Goal: Communication & Community: Answer question/provide support

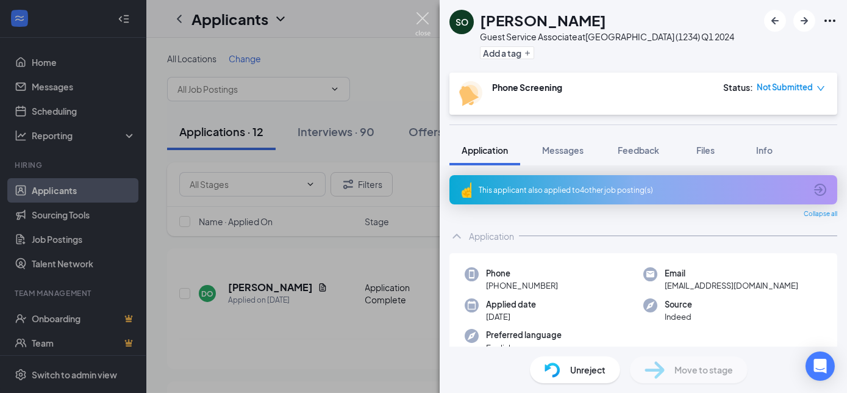
click at [421, 18] on img at bounding box center [422, 24] width 15 height 24
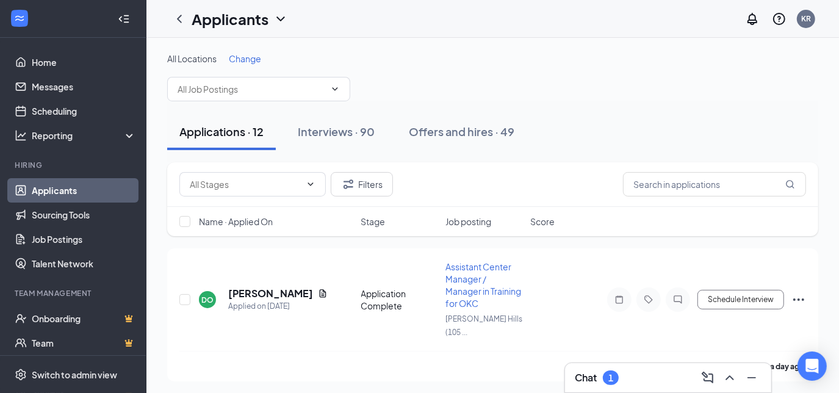
click at [591, 378] on h3 "Chat" at bounding box center [586, 377] width 22 height 13
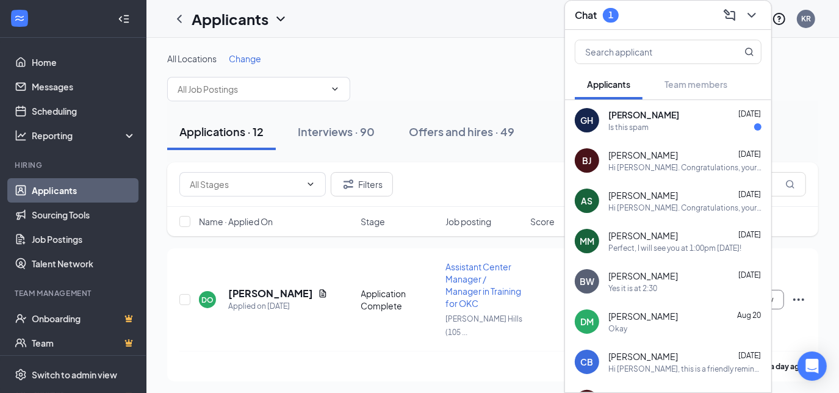
click at [669, 122] on div "Is this spam" at bounding box center [684, 127] width 153 height 10
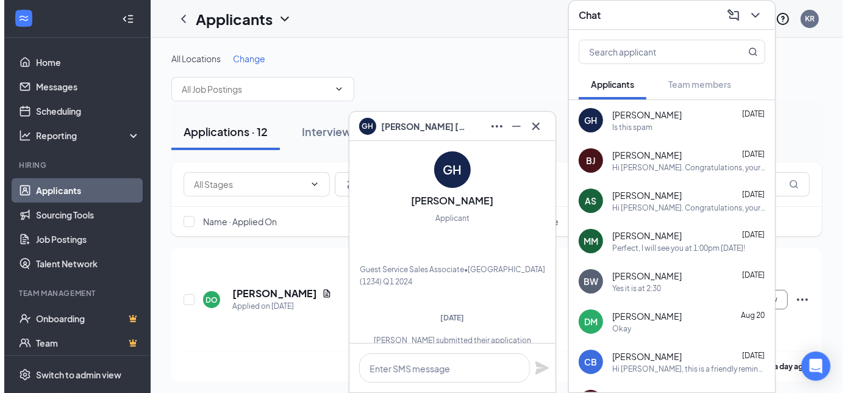
scroll to position [-464, 0]
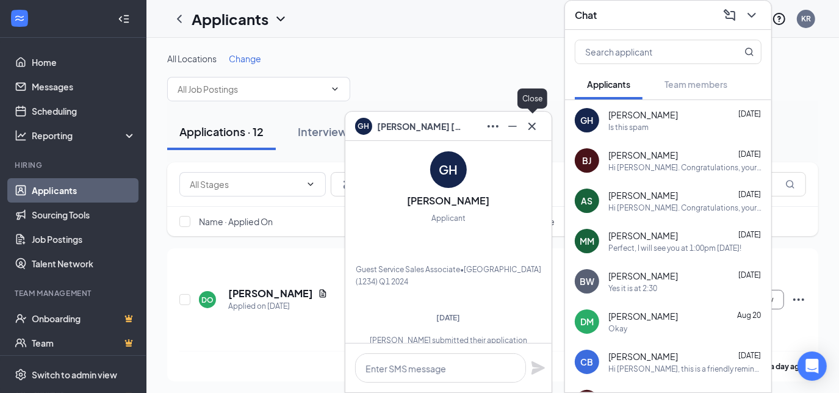
click at [531, 127] on icon "Cross" at bounding box center [531, 125] width 7 height 7
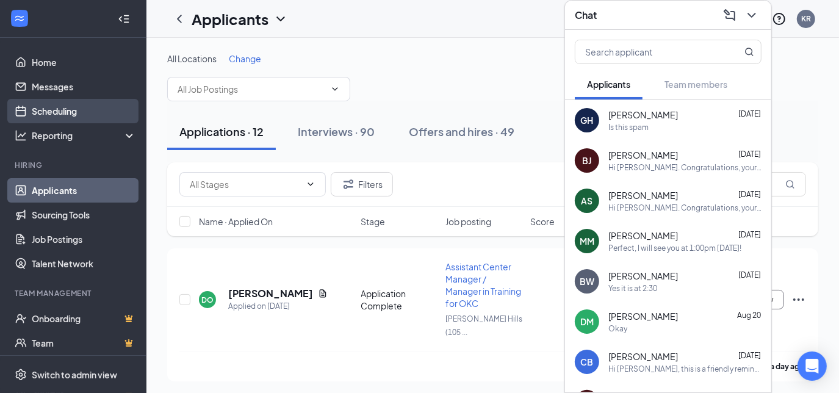
click at [70, 109] on link "Scheduling" at bounding box center [84, 111] width 104 height 24
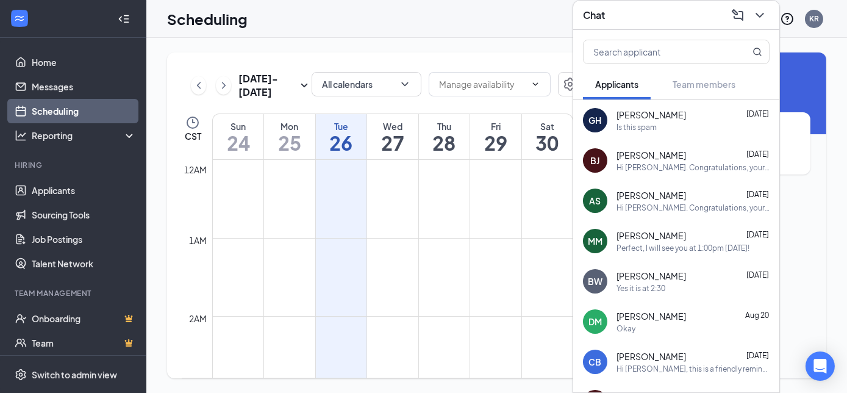
scroll to position [600, 0]
click at [223, 88] on icon "ChevronRight" at bounding box center [224, 85] width 12 height 15
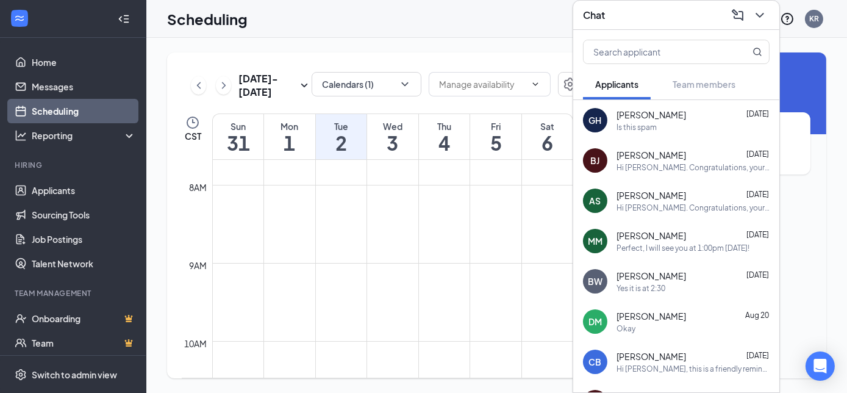
drag, startPoint x: 300, startPoint y: 137, endPoint x: 283, endPoint y: 134, distance: 17.3
click at [283, 134] on h1 "1" at bounding box center [289, 142] width 51 height 21
click at [759, 16] on icon "ChevronDown" at bounding box center [760, 15] width 8 height 5
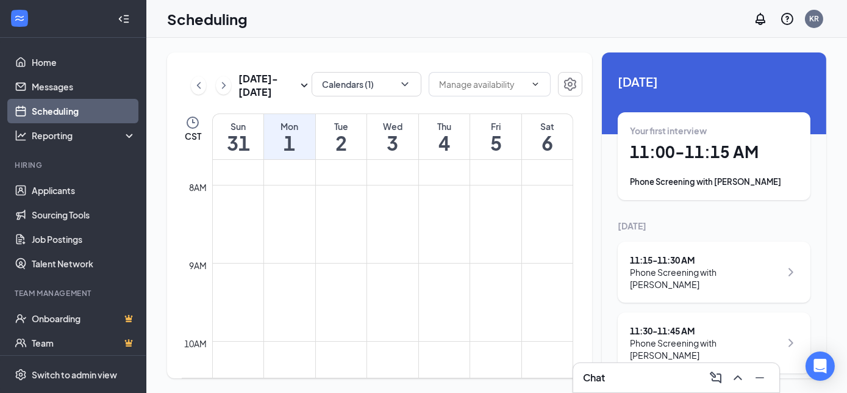
click at [288, 145] on h1 "1" at bounding box center [289, 142] width 51 height 21
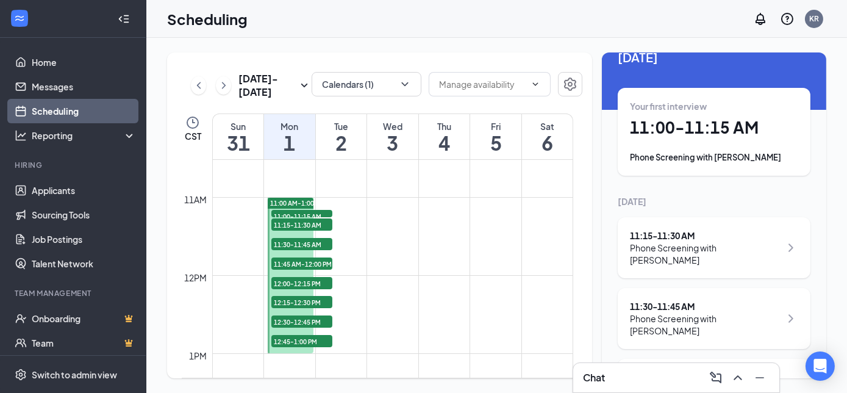
scroll to position [24, 0]
drag, startPoint x: 657, startPoint y: 146, endPoint x: 638, endPoint y: 136, distance: 21.6
click at [638, 136] on h1 "11:00 - 11:15 AM" at bounding box center [714, 127] width 168 height 21
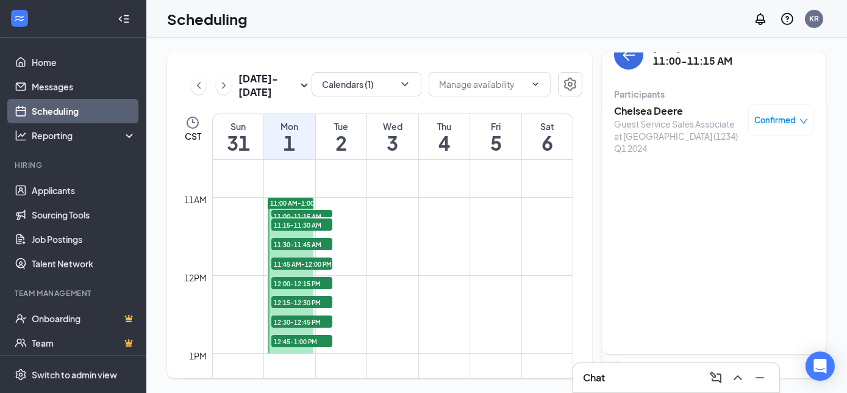
click at [644, 114] on h3 "Chelsea Deere" at bounding box center [678, 110] width 128 height 13
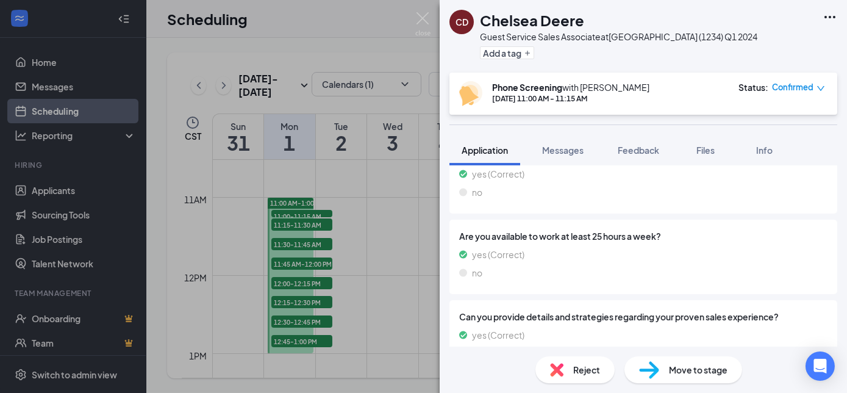
scroll to position [445, 0]
click at [560, 156] on button "Messages" at bounding box center [563, 150] width 66 height 31
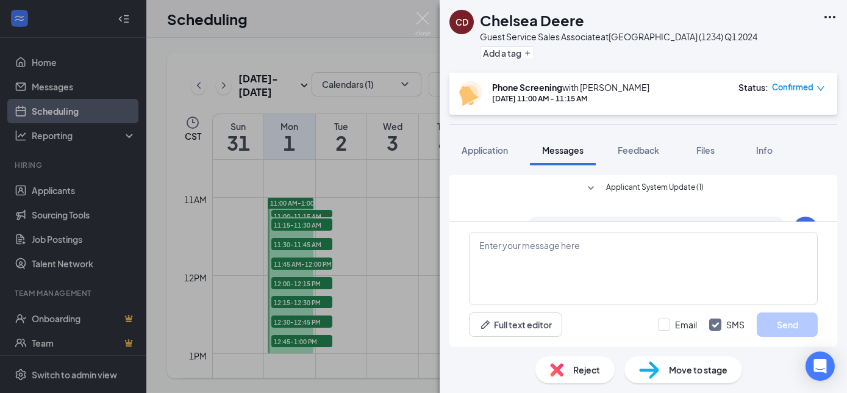
click at [562, 153] on span "Messages" at bounding box center [562, 150] width 41 height 11
click at [498, 253] on textarea at bounding box center [643, 268] width 349 height 73
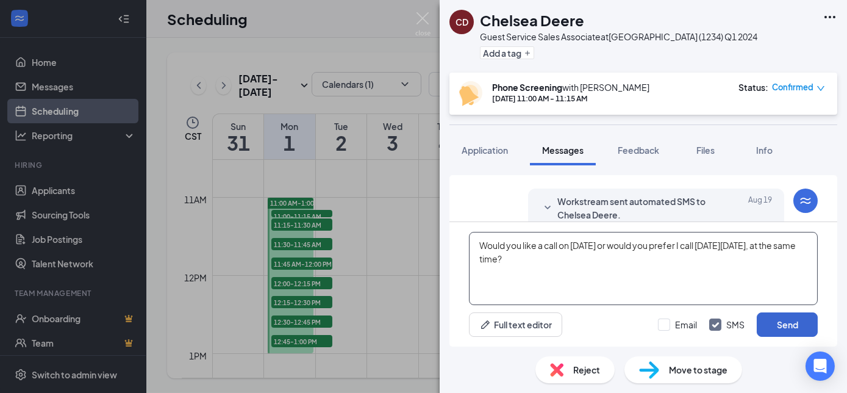
scroll to position [289, 0]
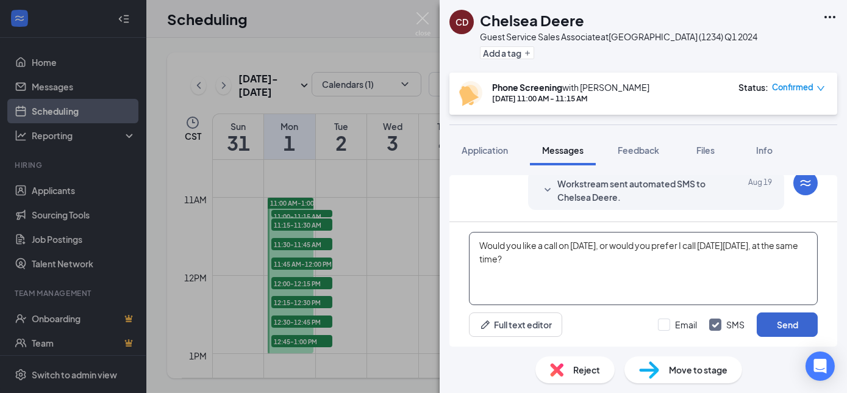
type textarea "Would you like a call on [DATE], or would you prefer I call [DATE][DATE], at th…"
click at [782, 325] on button "Send" at bounding box center [787, 324] width 61 height 24
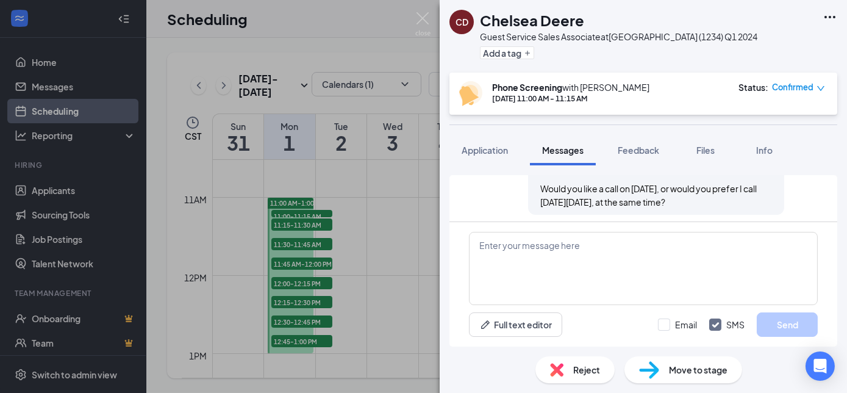
scroll to position [376, 0]
click at [540, 187] on span "Would you like a call on [DATE], or would you prefer I call [DATE][DATE], at th…" at bounding box center [648, 194] width 217 height 24
drag, startPoint x: 531, startPoint y: 184, endPoint x: 738, endPoint y: 205, distance: 207.9
click at [738, 205] on div "[PERSON_NAME] sent SMS to Chelsea Deere. [DATE] 3:05 PM Would you like a call o…" at bounding box center [656, 177] width 256 height 73
copy span "Would you like a call on [DATE], or would you prefer I call [DATE][DATE], at th…"
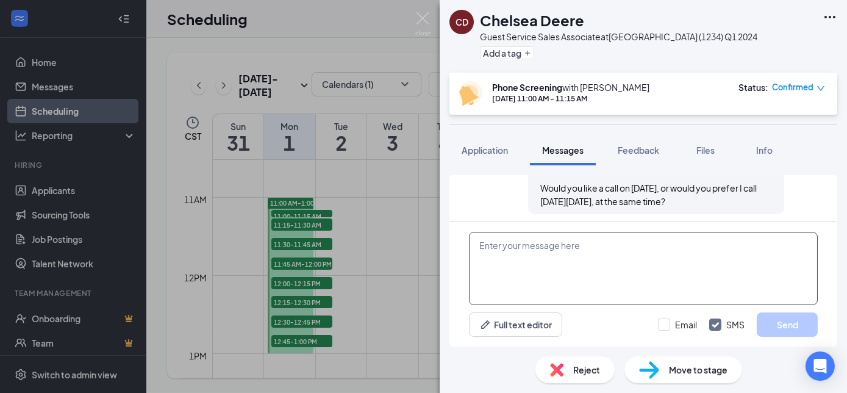
click at [622, 264] on textarea at bounding box center [643, 268] width 349 height 73
click at [423, 15] on img at bounding box center [422, 24] width 15 height 24
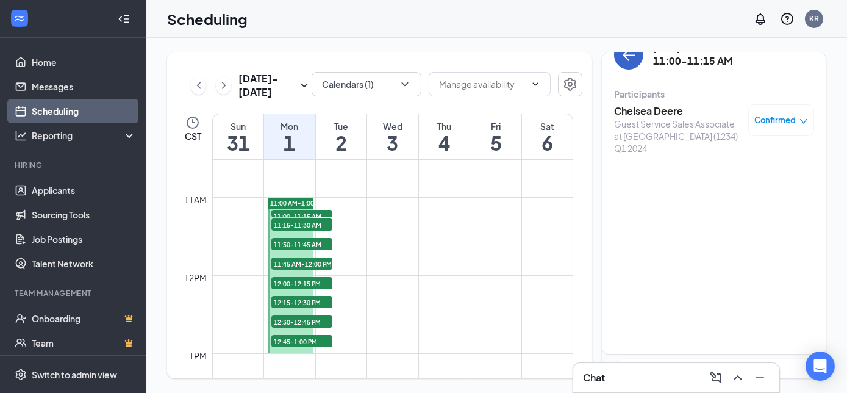
click at [630, 58] on icon "ArrowLeft" at bounding box center [629, 55] width 15 height 15
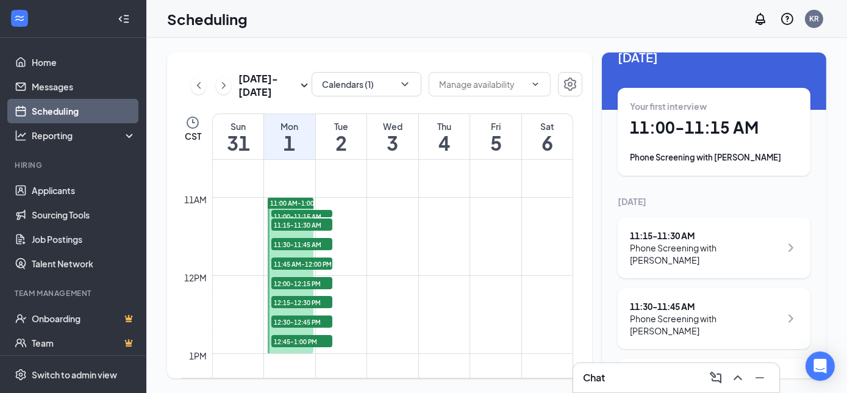
click at [676, 234] on div "11:15 - 11:30 AM" at bounding box center [705, 235] width 151 height 12
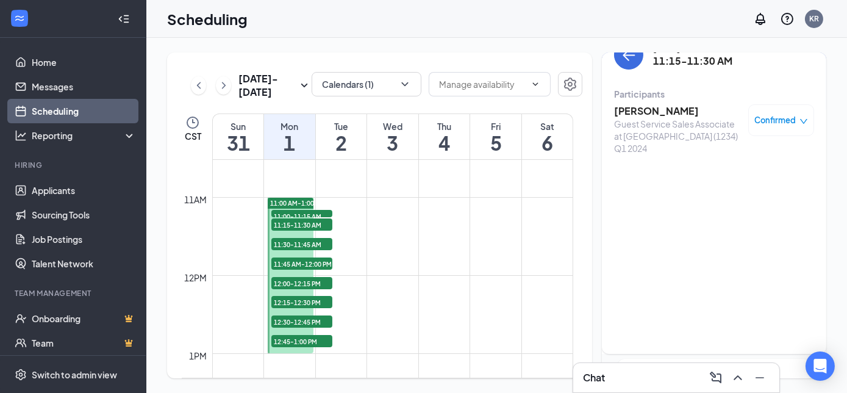
click at [641, 109] on h3 "[PERSON_NAME]" at bounding box center [678, 110] width 128 height 13
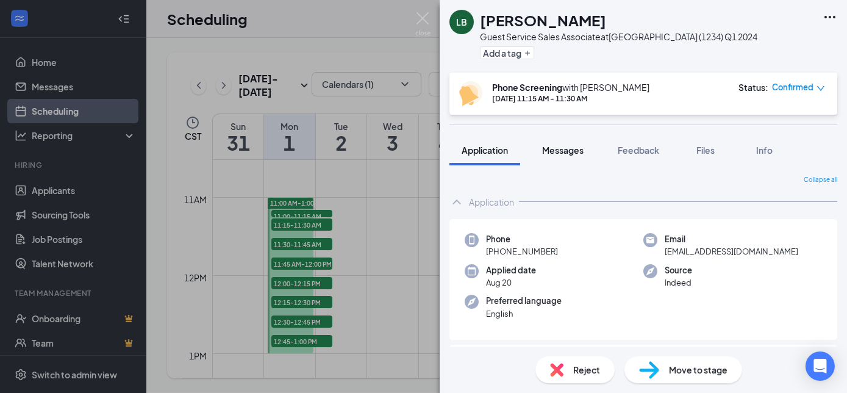
click at [567, 151] on span "Messages" at bounding box center [562, 150] width 41 height 11
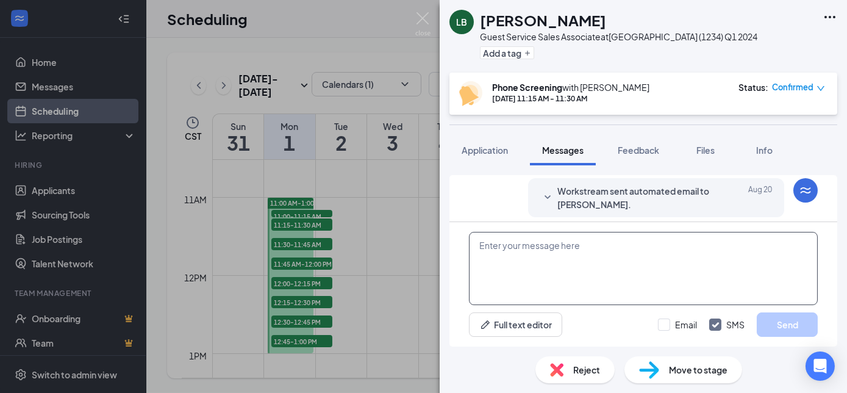
scroll to position [254, 0]
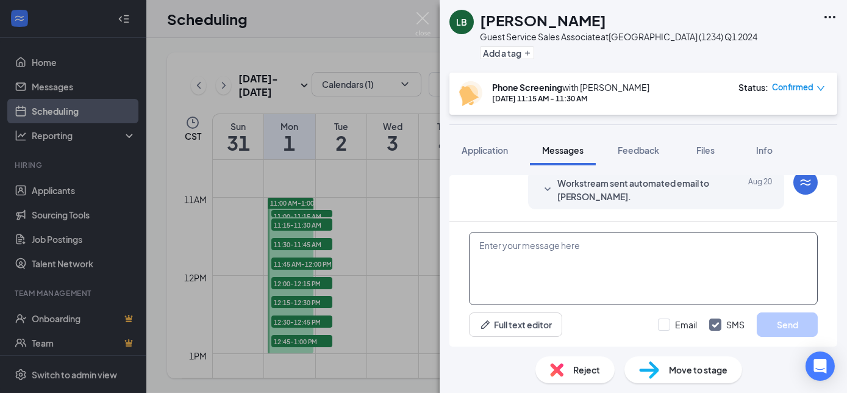
paste textarea "Would you like a call on [DATE], or would you prefer I call [DATE][DATE], at th…"
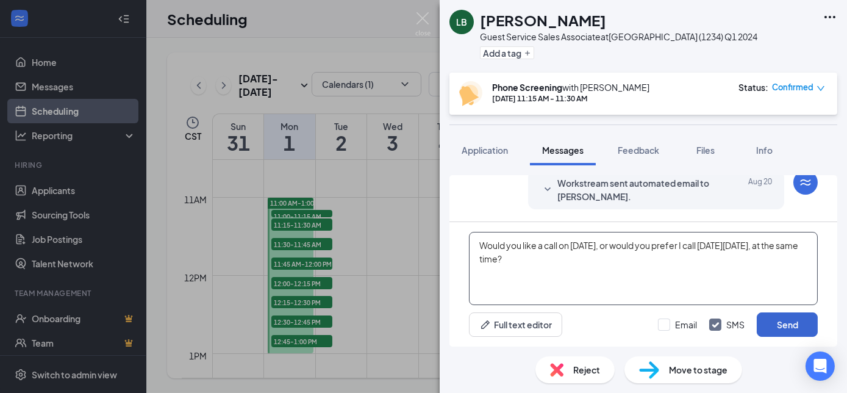
type textarea "Would you like a call on [DATE], or would you prefer I call [DATE][DATE], at th…"
click at [783, 326] on button "Send" at bounding box center [787, 324] width 61 height 24
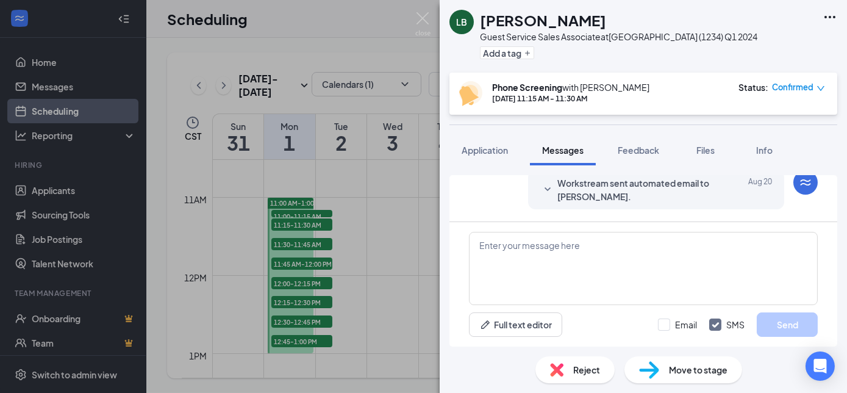
scroll to position [345, 0]
click at [422, 15] on img at bounding box center [422, 24] width 15 height 24
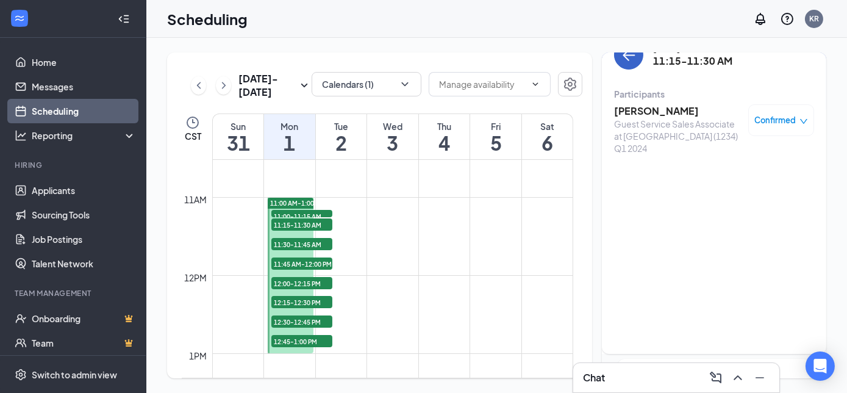
click at [631, 57] on icon "ArrowLeft" at bounding box center [629, 55] width 15 height 15
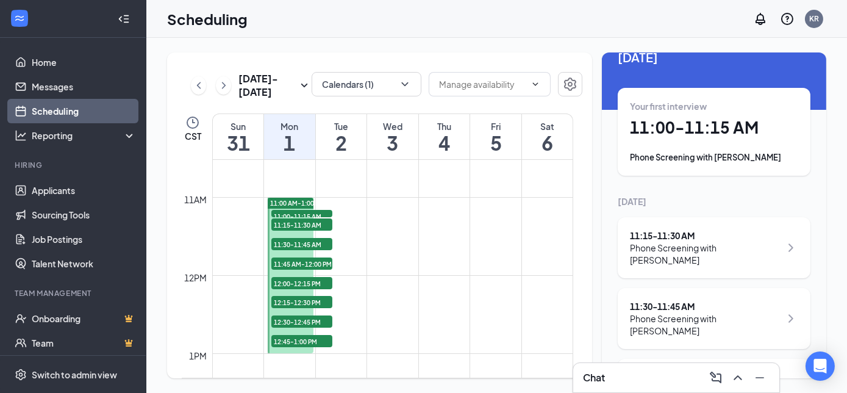
click at [656, 312] on div "Phone Screening with [PERSON_NAME]" at bounding box center [705, 324] width 151 height 24
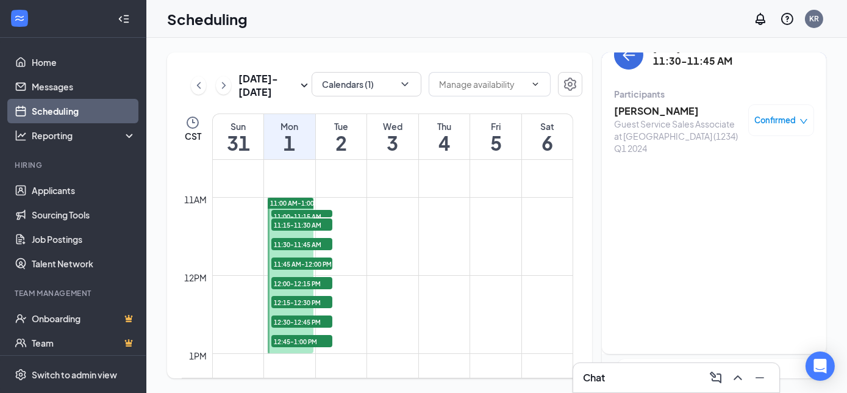
click at [629, 115] on h3 "[PERSON_NAME]" at bounding box center [678, 110] width 128 height 13
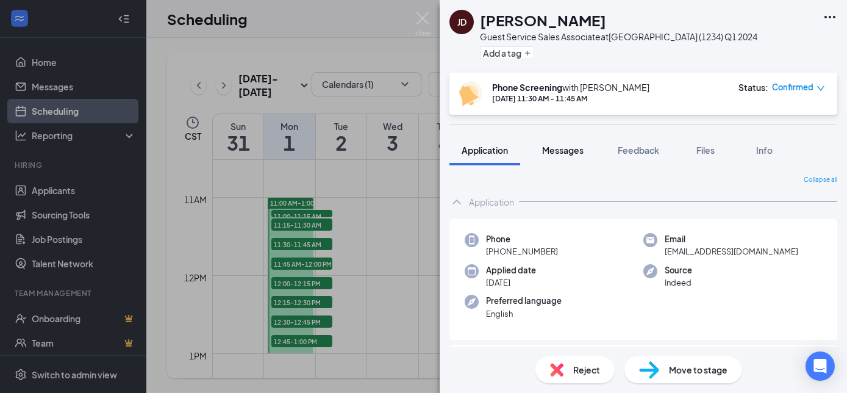
click at [562, 149] on span "Messages" at bounding box center [562, 150] width 41 height 11
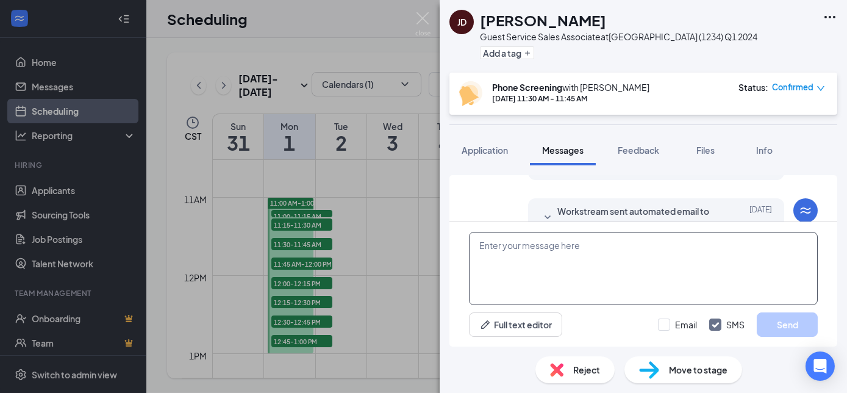
scroll to position [289, 0]
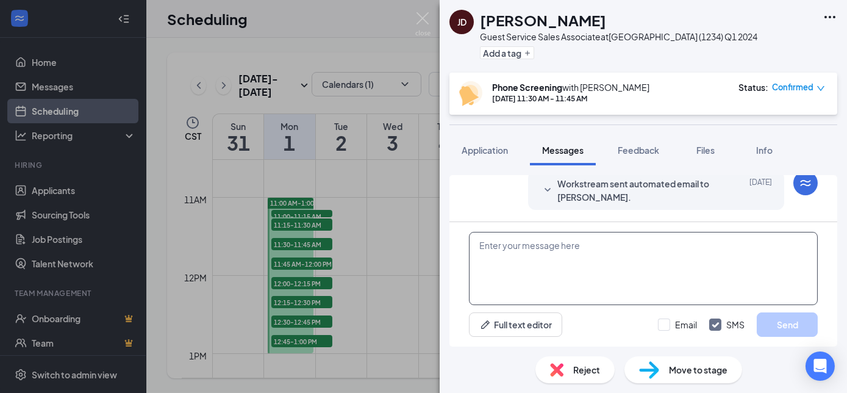
paste textarea "Would you like a call on [DATE], or would you prefer I call [DATE][DATE], at th…"
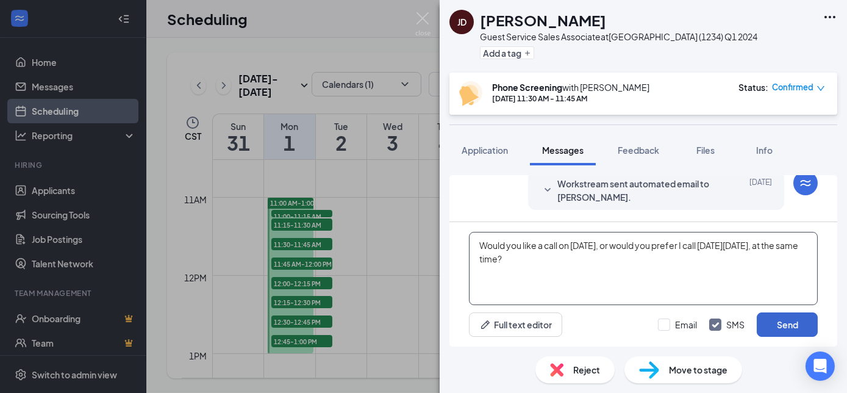
type textarea "Would you like a call on [DATE], or would you prefer I call [DATE][DATE], at th…"
click at [783, 322] on button "Send" at bounding box center [787, 324] width 61 height 24
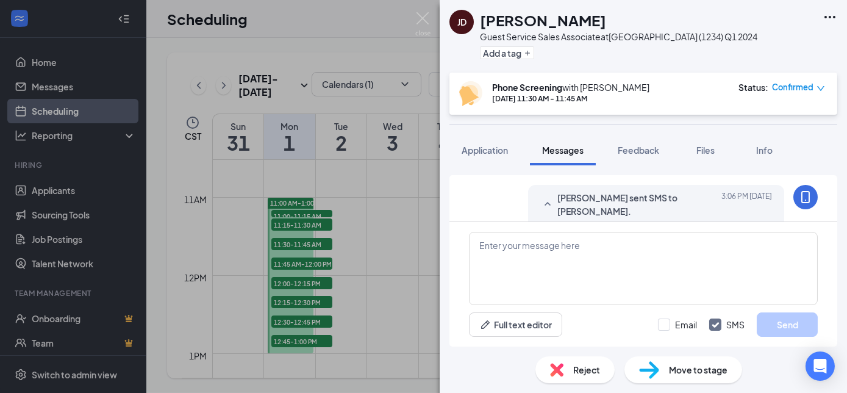
scroll to position [381, 0]
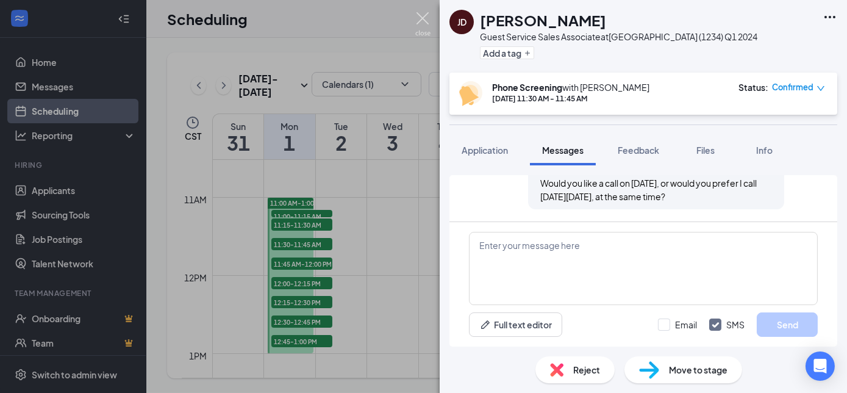
click at [425, 16] on img at bounding box center [422, 24] width 15 height 24
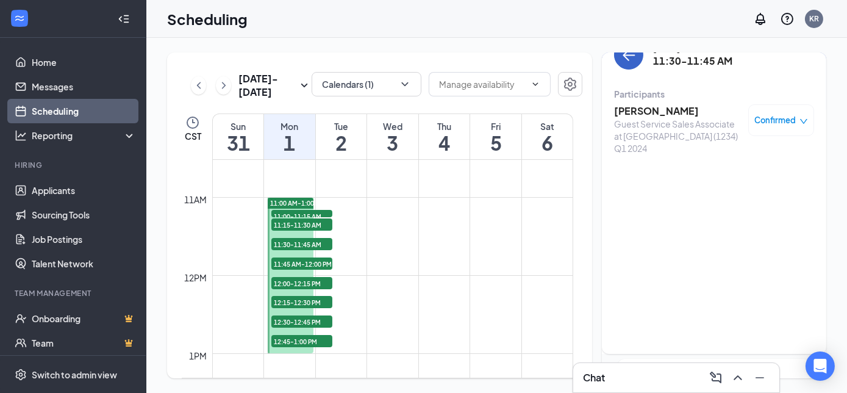
click at [625, 59] on icon "ArrowLeft" at bounding box center [629, 55] width 15 height 15
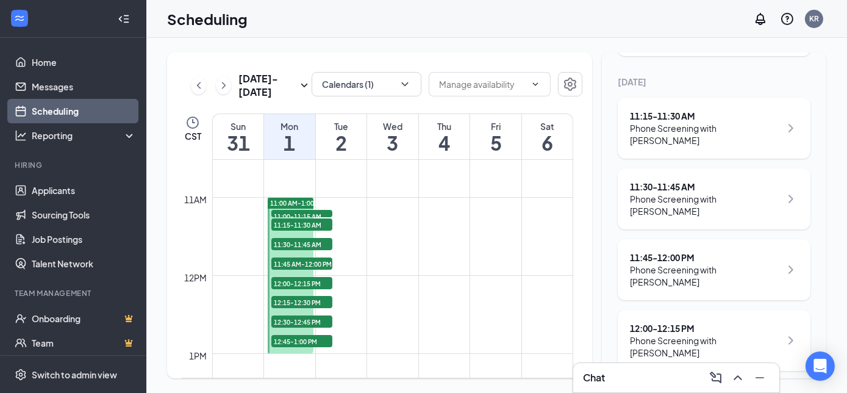
scroll to position [145, 0]
click at [654, 251] on div "11:45 - 12:00 PM" at bounding box center [705, 257] width 151 height 12
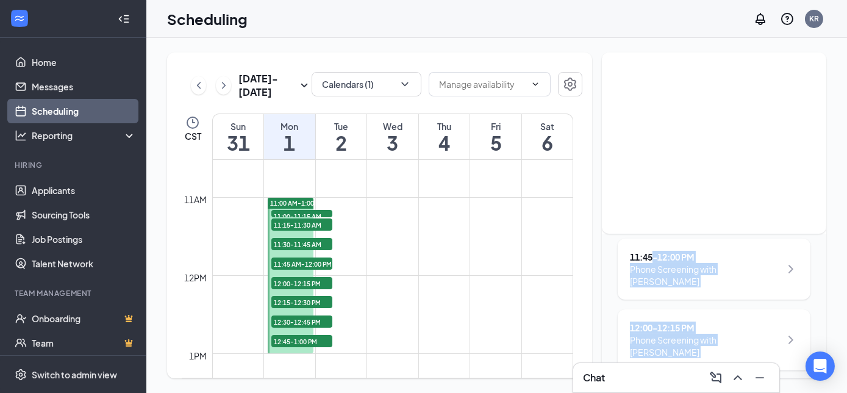
drag, startPoint x: 654, startPoint y: 246, endPoint x: 659, endPoint y: 180, distance: 66.1
click at [659, 180] on div "Unavailable in basic plan [DATE] Your first interview 11:00 - 11:15 AM Phone Sc…" at bounding box center [714, 215] width 224 height 326
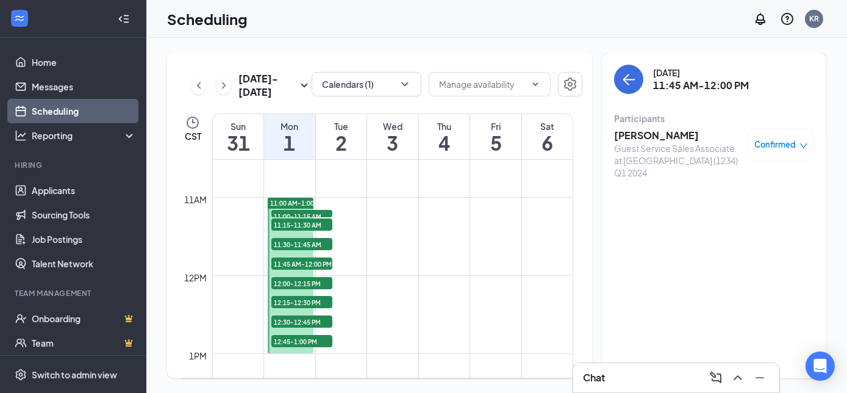
click at [661, 203] on div "[DATE] 11:45 AM-12:00 PM Participants [PERSON_NAME] Guest Service Sales Associa…" at bounding box center [714, 215] width 224 height 326
click at [642, 133] on h3 "[PERSON_NAME]" at bounding box center [678, 135] width 128 height 13
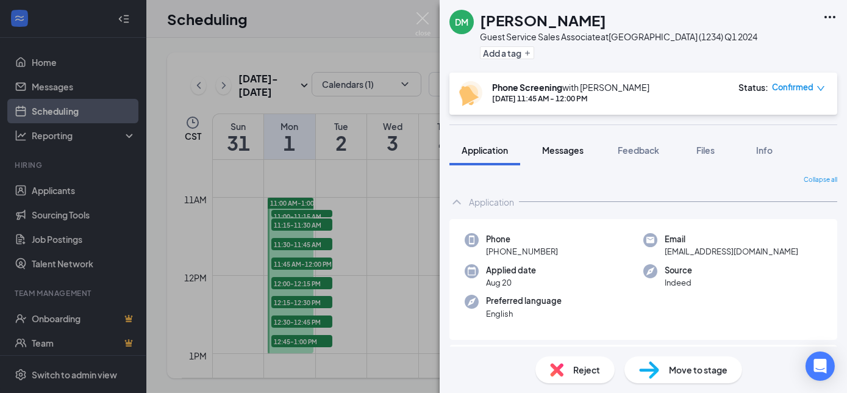
click at [564, 148] on span "Messages" at bounding box center [562, 150] width 41 height 11
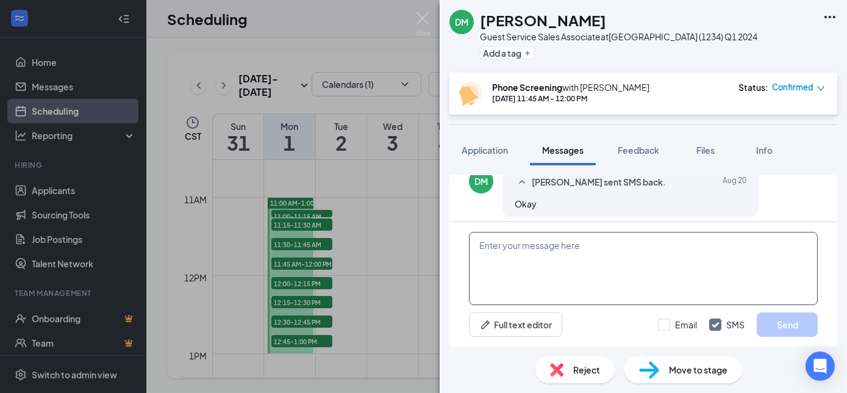
scroll to position [319, 0]
paste textarea "Would you like a call on [DATE], or would you prefer I call [DATE][DATE], at th…"
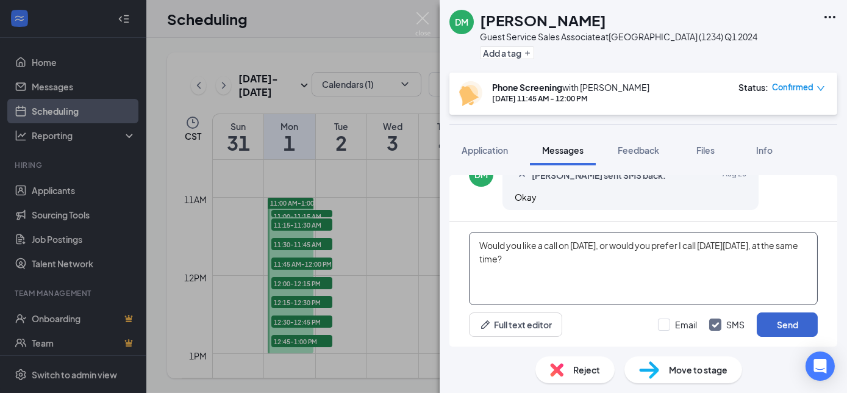
type textarea "Would you like a call on [DATE], or would you prefer I call [DATE][DATE], at th…"
click at [791, 326] on button "Send" at bounding box center [787, 324] width 61 height 24
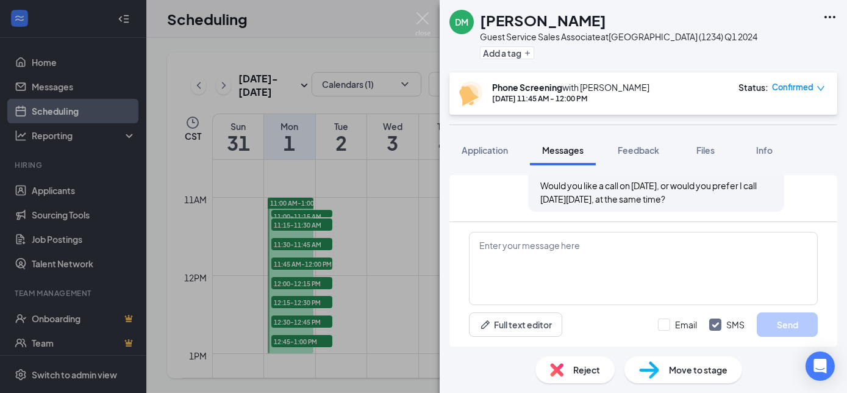
scroll to position [411, 0]
click at [418, 15] on img at bounding box center [422, 24] width 15 height 24
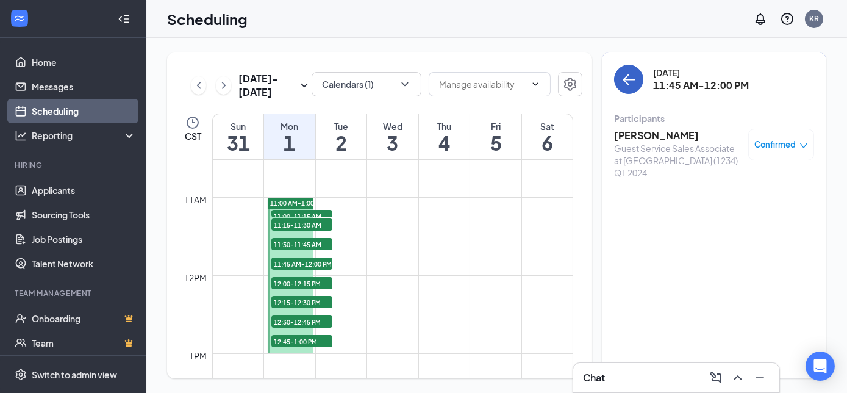
click at [624, 84] on icon "ArrowLeft" at bounding box center [629, 79] width 15 height 15
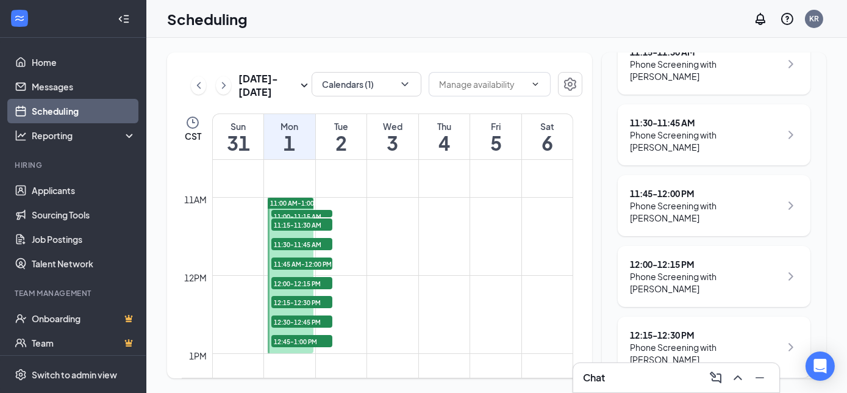
scroll to position [211, 0]
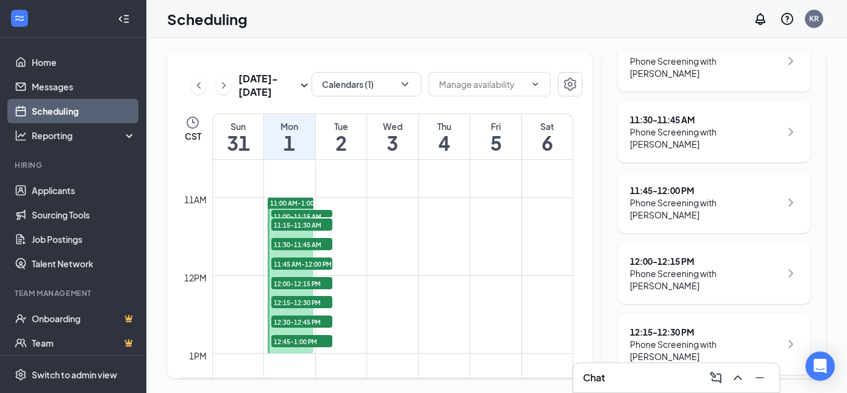
click at [651, 267] on div "Phone Screening with [PERSON_NAME]" at bounding box center [705, 279] width 151 height 24
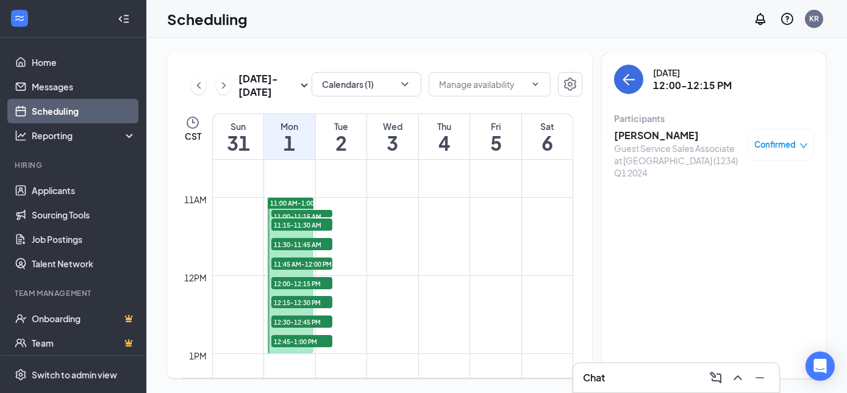
click at [646, 136] on h3 "[PERSON_NAME]" at bounding box center [678, 135] width 128 height 13
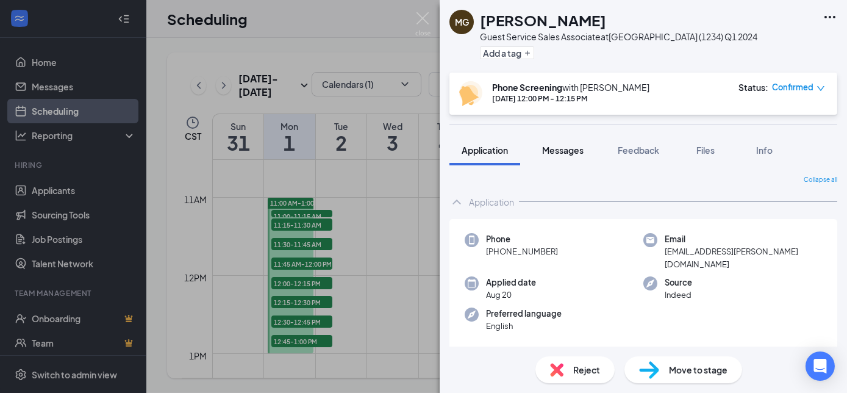
click at [569, 149] on span "Messages" at bounding box center [562, 150] width 41 height 11
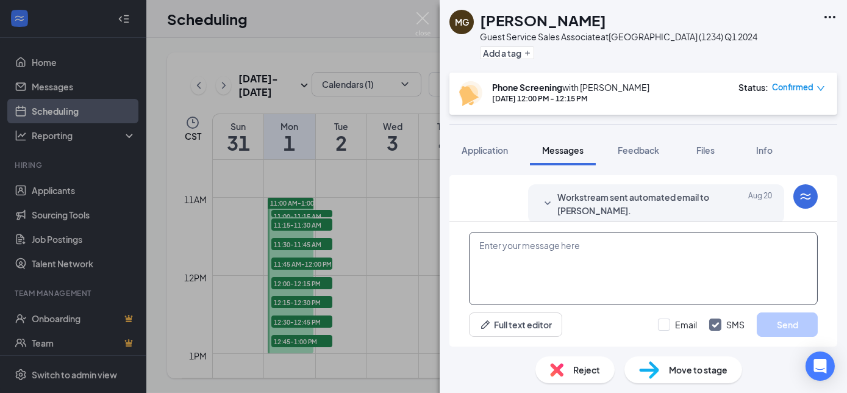
scroll to position [254, 0]
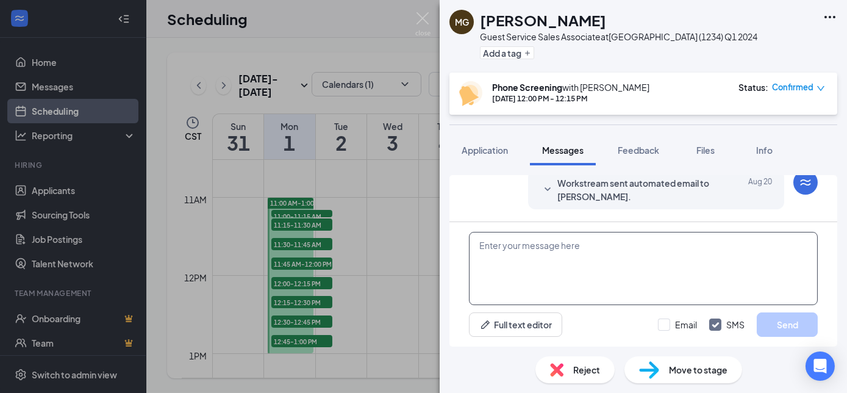
paste textarea "Would you like a call on [DATE], or would you prefer I call [DATE][DATE], at th…"
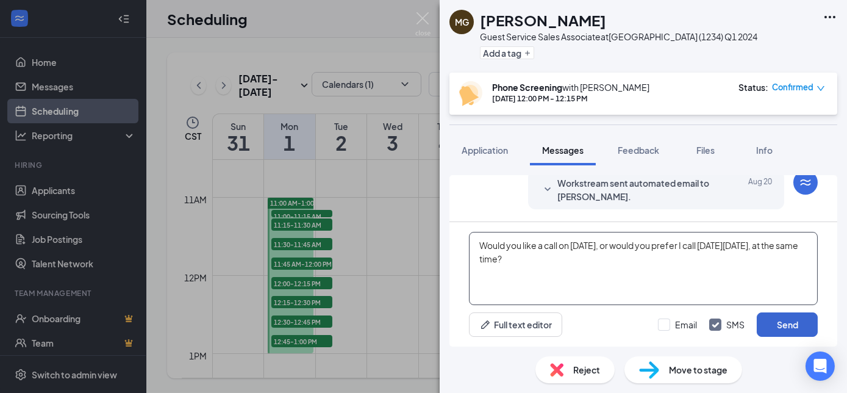
type textarea "Would you like a call on [DATE], or would you prefer I call [DATE][DATE], at th…"
click at [788, 325] on button "Send" at bounding box center [787, 324] width 61 height 24
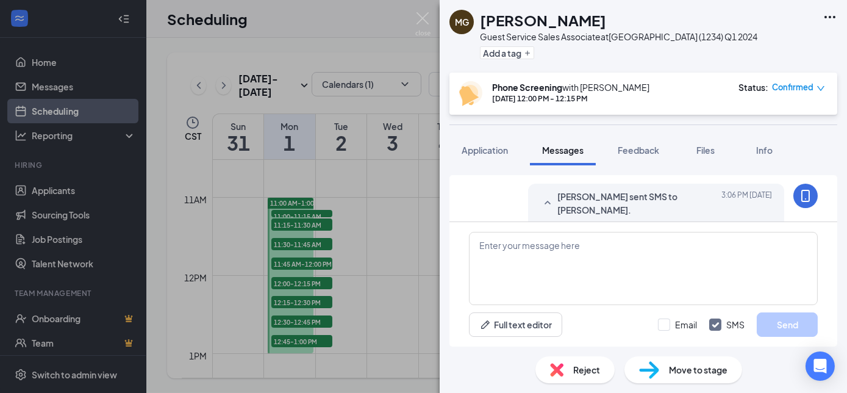
scroll to position [345, 0]
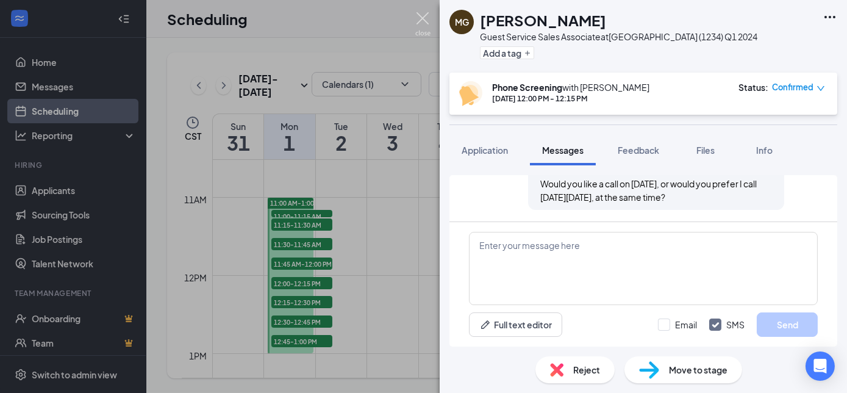
click at [421, 15] on img at bounding box center [422, 24] width 15 height 24
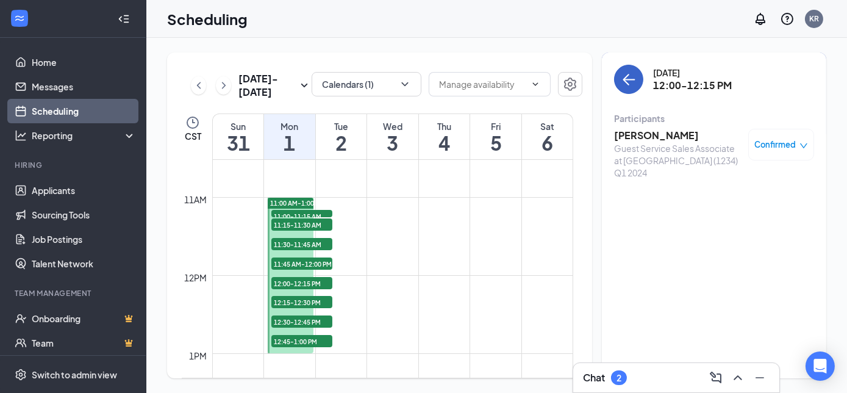
click at [628, 72] on icon "ArrowLeft" at bounding box center [629, 79] width 15 height 15
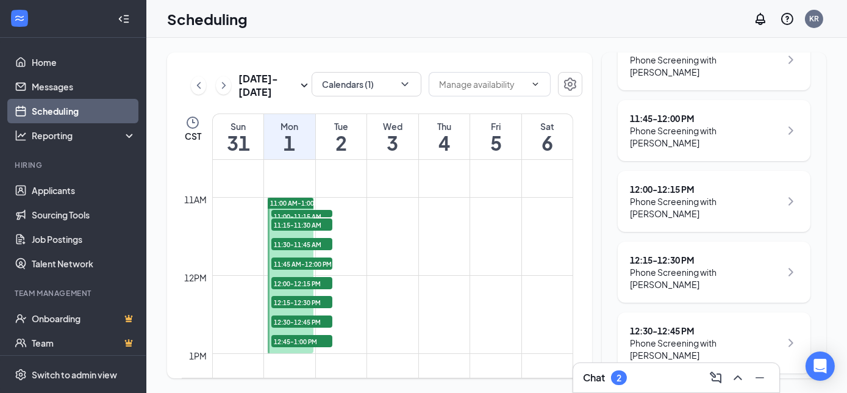
scroll to position [283, 0]
click at [663, 266] on div "Phone Screening with [PERSON_NAME]" at bounding box center [705, 278] width 151 height 24
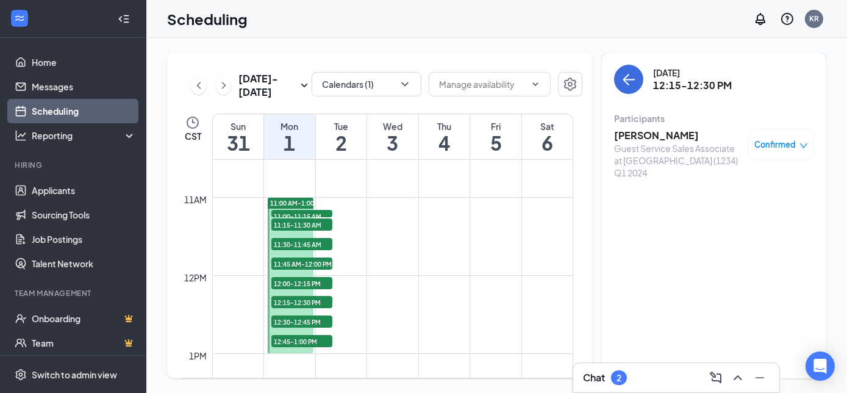
click at [649, 138] on h3 "[PERSON_NAME]" at bounding box center [678, 135] width 128 height 13
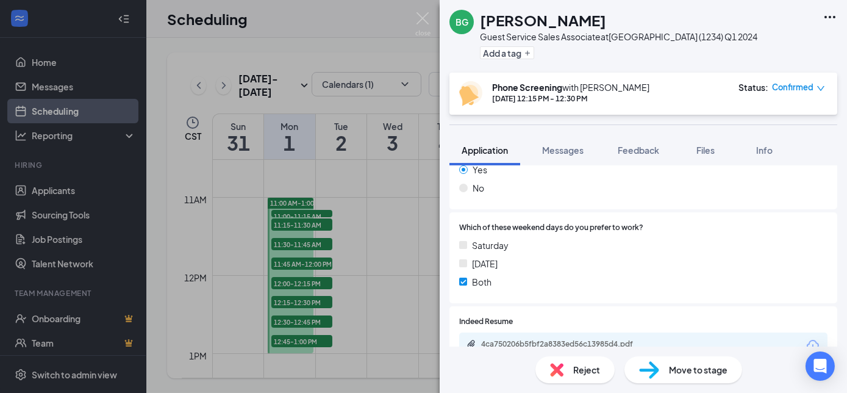
scroll to position [243, 0]
click at [566, 149] on span "Messages" at bounding box center [562, 150] width 41 height 11
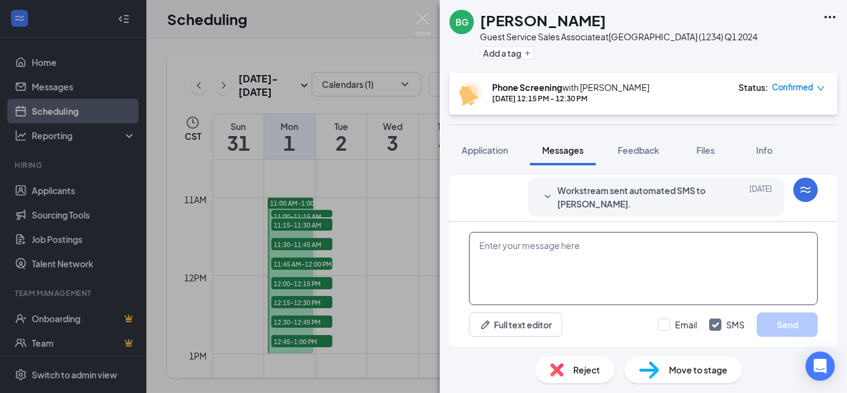
scroll to position [254, 0]
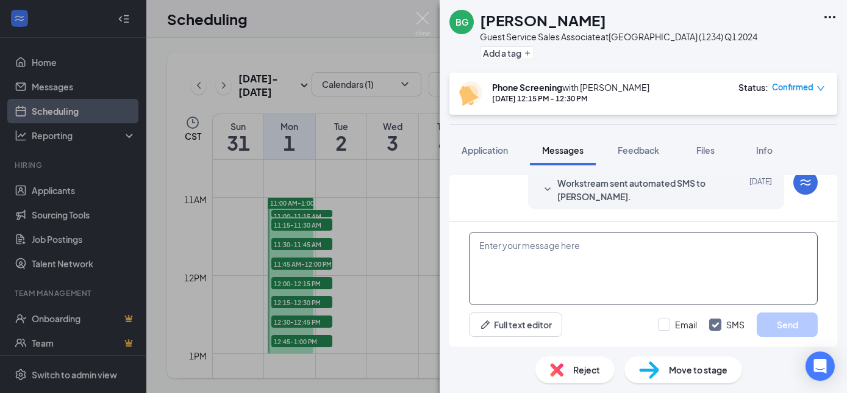
paste textarea "Would you like a call on [DATE], or would you prefer I call [DATE][DATE], at th…"
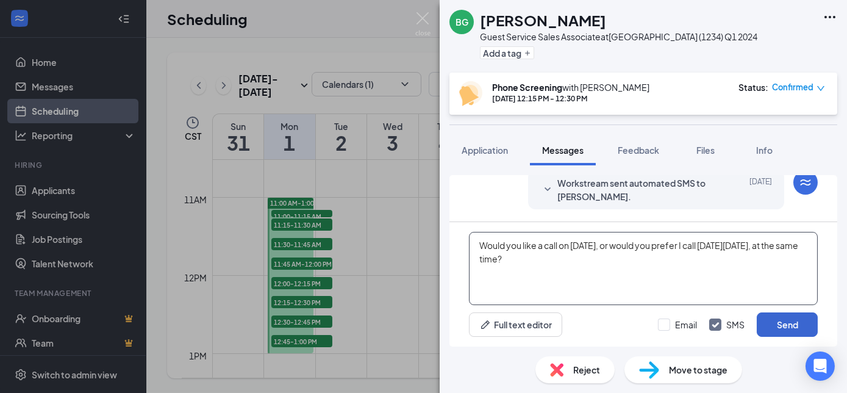
type textarea "Would you like a call on [DATE], or would you prefer I call [DATE][DATE], at th…"
click at [785, 321] on button "Send" at bounding box center [787, 324] width 61 height 24
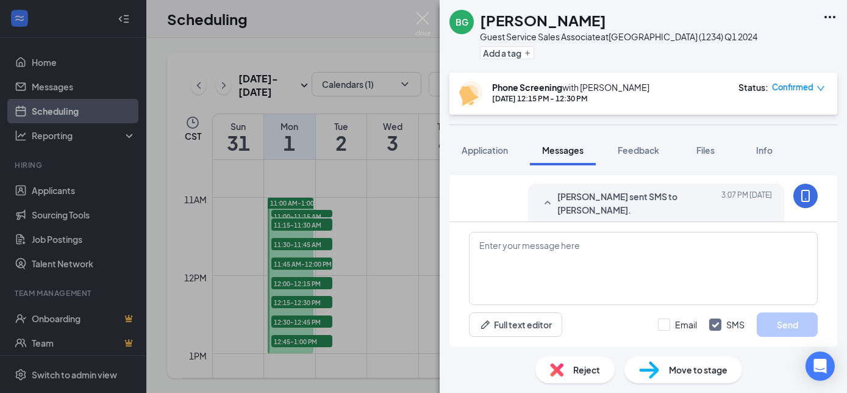
scroll to position [345, 0]
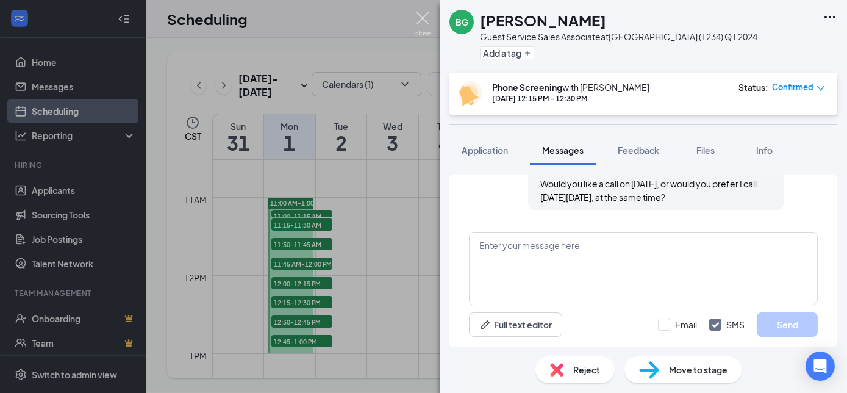
click at [422, 17] on img at bounding box center [422, 24] width 15 height 24
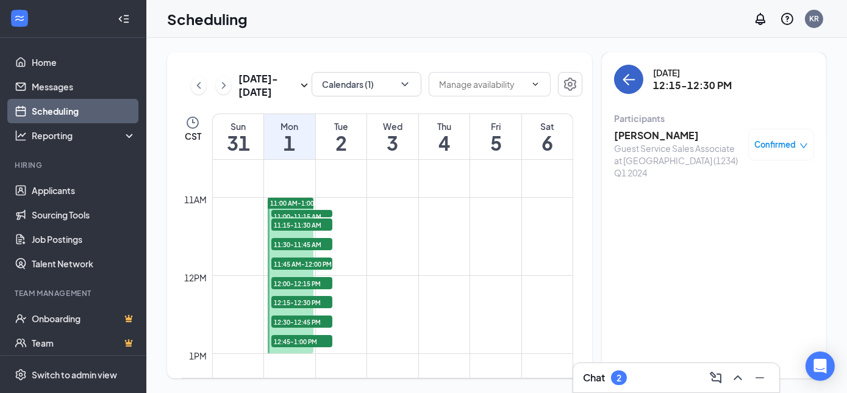
click at [628, 78] on icon "ArrowLeft" at bounding box center [629, 79] width 15 height 15
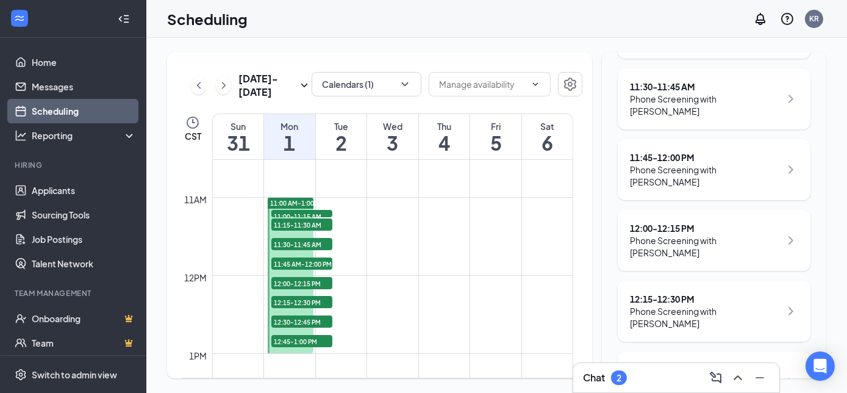
scroll to position [344, 0]
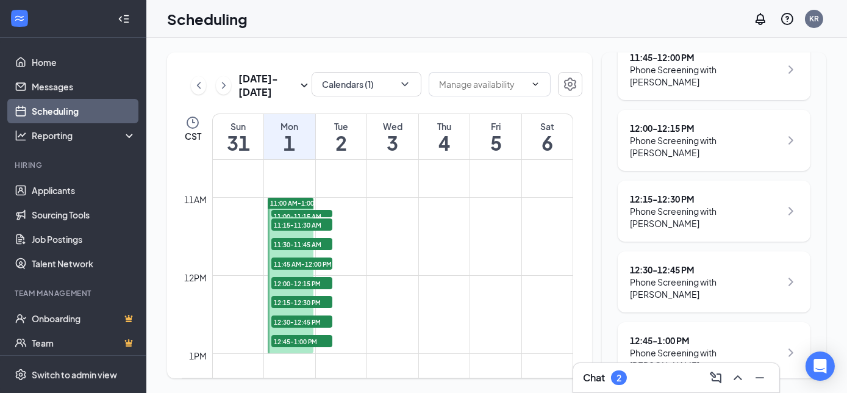
click at [661, 264] on div "12:30 - 12:45 PM" at bounding box center [705, 270] width 151 height 12
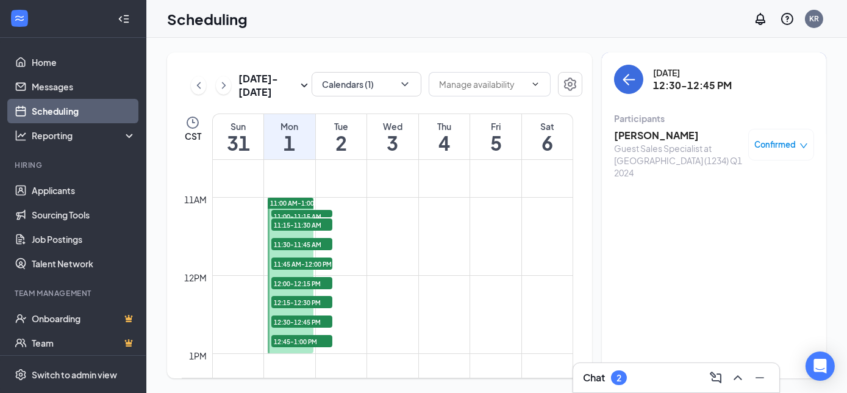
click at [630, 135] on h3 "[PERSON_NAME]" at bounding box center [678, 135] width 128 height 13
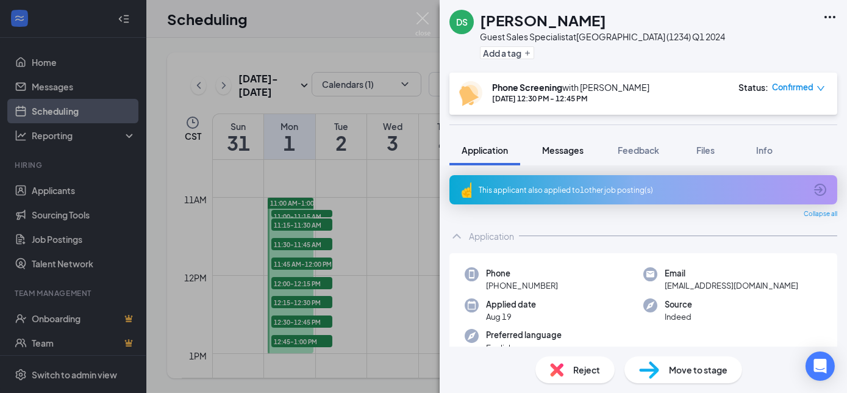
click at [567, 146] on span "Messages" at bounding box center [562, 150] width 41 height 11
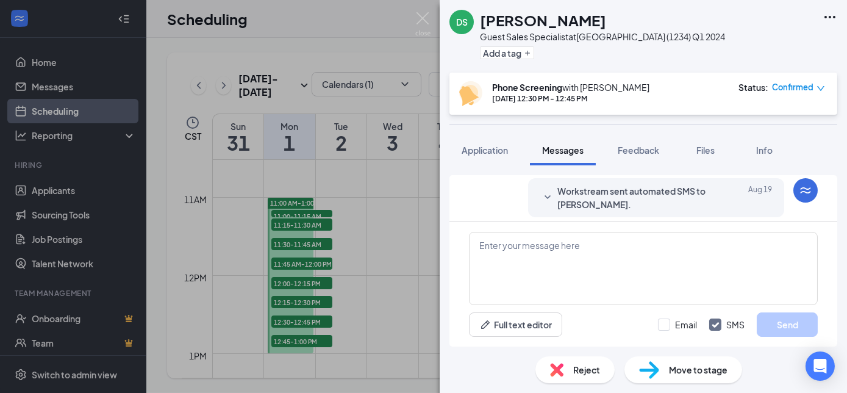
scroll to position [254, 0]
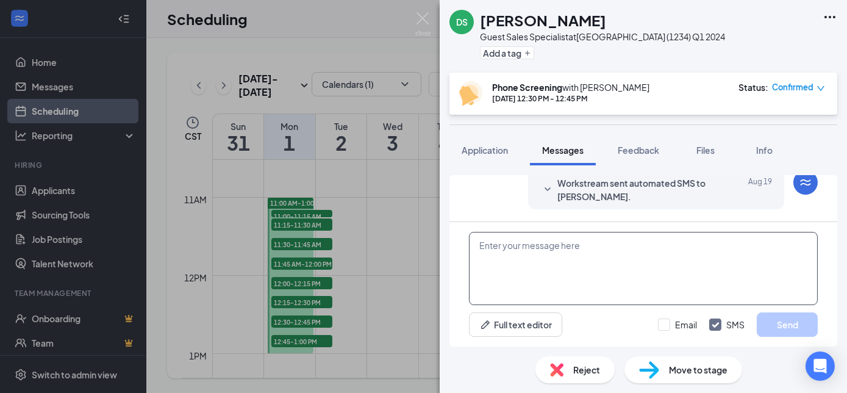
click at [526, 267] on textarea at bounding box center [643, 268] width 349 height 73
paste textarea "Would you like a call on [DATE], or would you prefer I call [DATE][DATE], at th…"
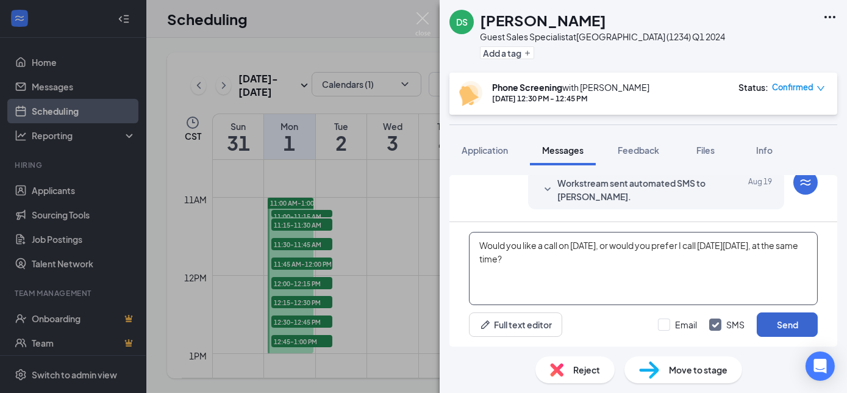
type textarea "Would you like a call on [DATE], or would you prefer I call [DATE][DATE], at th…"
click at [784, 325] on button "Send" at bounding box center [787, 324] width 61 height 24
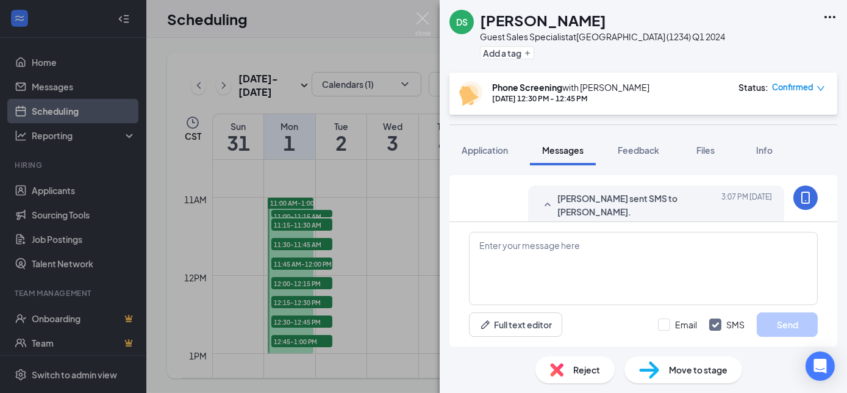
scroll to position [332, 0]
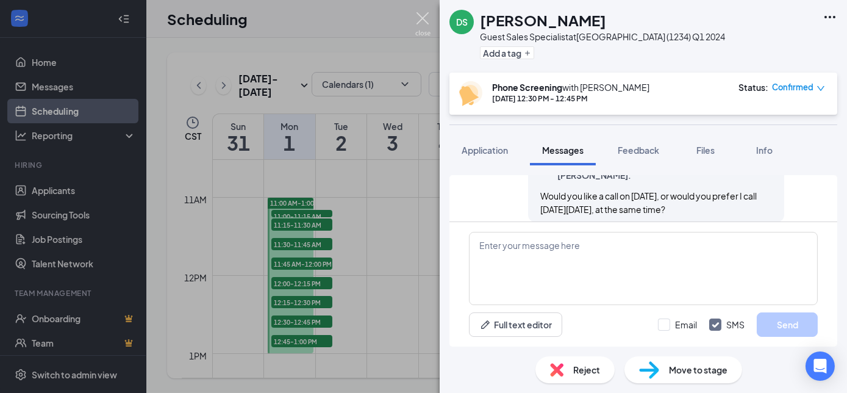
click at [421, 13] on img at bounding box center [422, 24] width 15 height 24
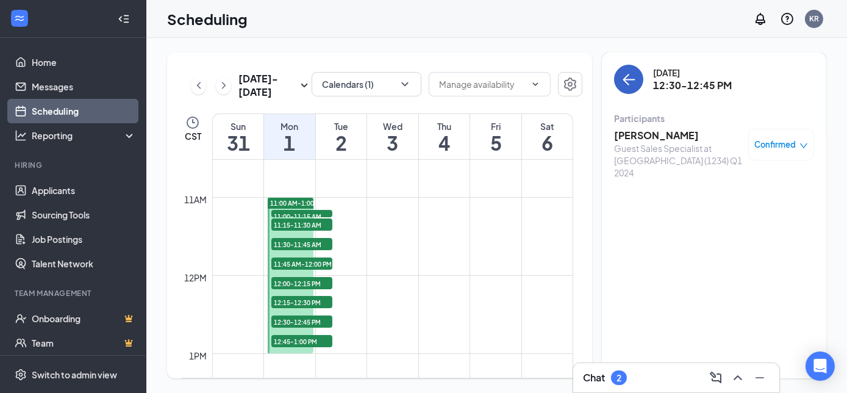
click at [628, 83] on icon "ArrowLeft" at bounding box center [629, 79] width 15 height 15
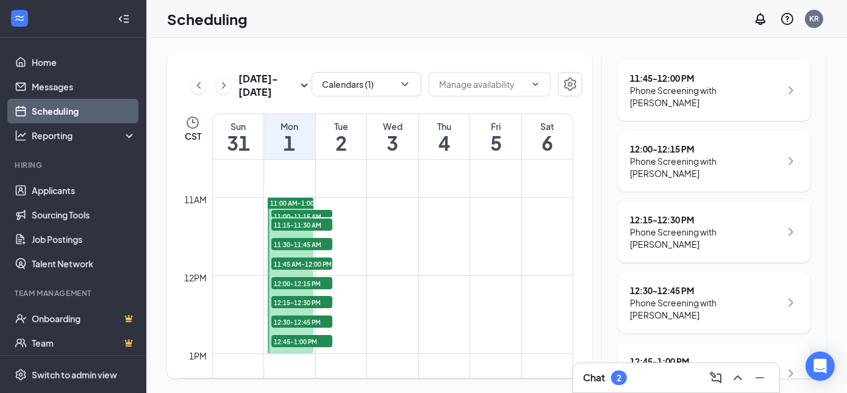
scroll to position [344, 0]
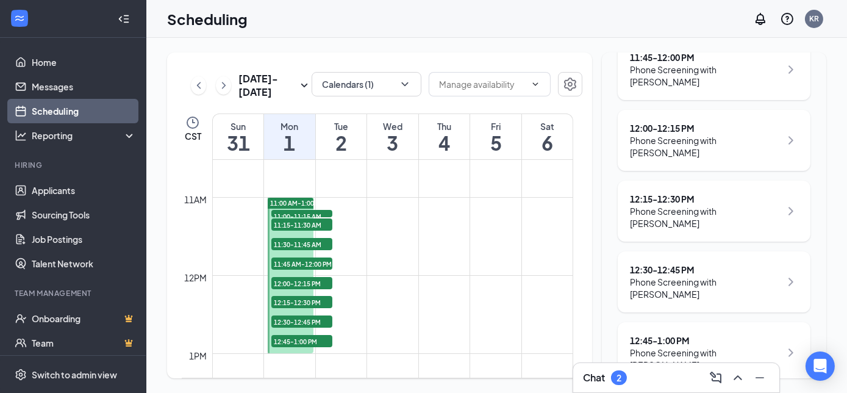
click at [671, 334] on div "12:45 - 1:00 PM" at bounding box center [705, 340] width 151 height 12
click at [655, 347] on div "Phone Screening with [PERSON_NAME]" at bounding box center [705, 359] width 151 height 24
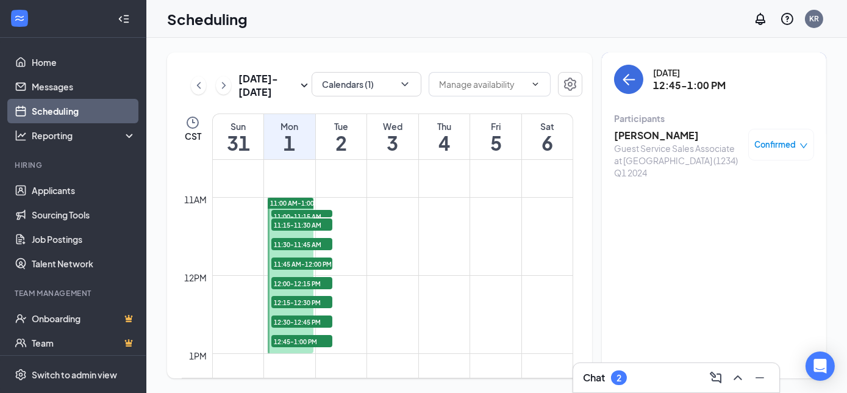
click at [637, 137] on h3 "[PERSON_NAME]" at bounding box center [678, 135] width 128 height 13
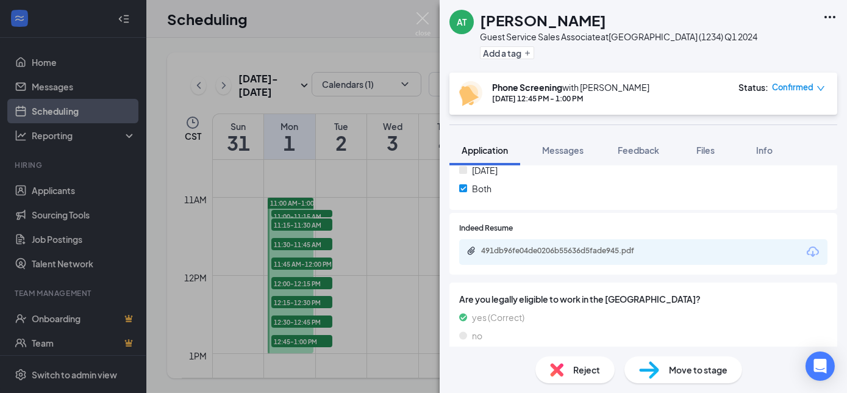
scroll to position [302, 0]
click at [562, 152] on span "Messages" at bounding box center [562, 150] width 41 height 11
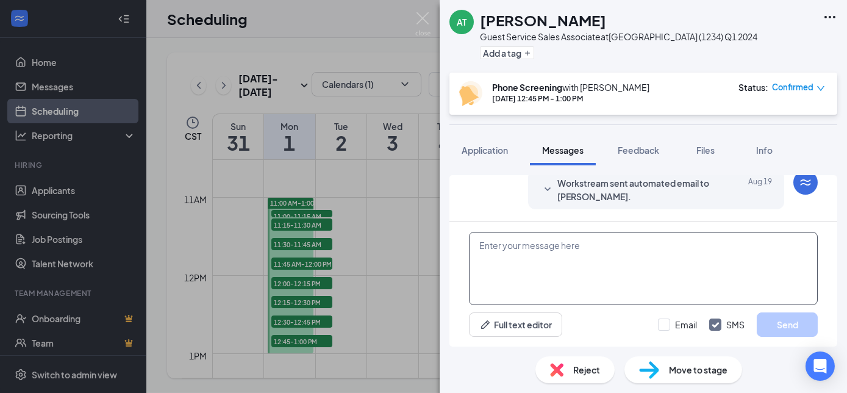
scroll to position [544, 0]
paste textarea "Would you like a call on [DATE], or would you prefer I call [DATE][DATE], at th…"
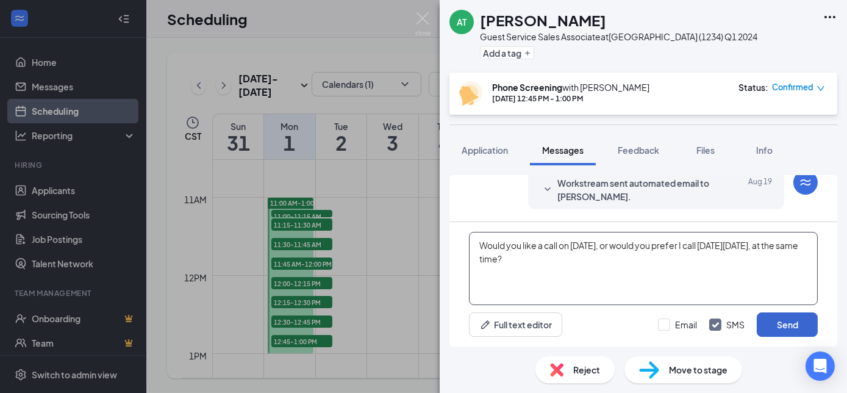
type textarea "Would you like a call on [DATE], or would you prefer I call [DATE][DATE], at th…"
click at [779, 323] on button "Send" at bounding box center [787, 324] width 61 height 24
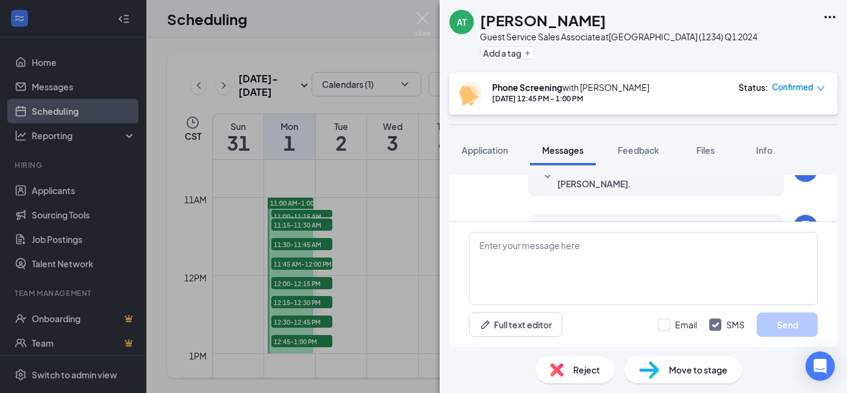
scroll to position [635, 0]
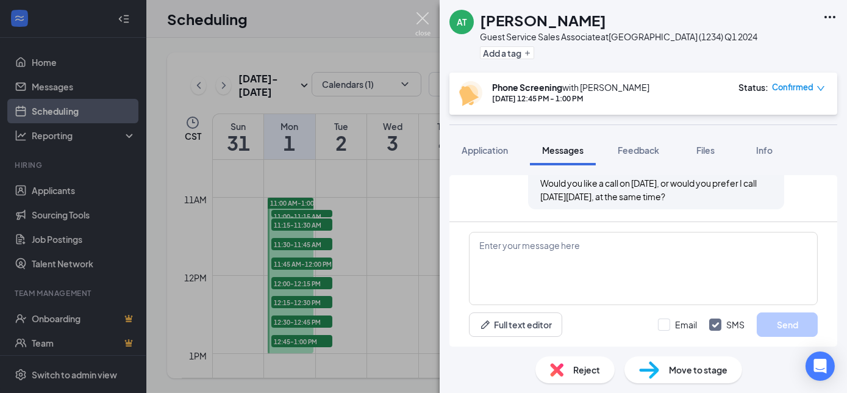
click at [426, 16] on img at bounding box center [422, 24] width 15 height 24
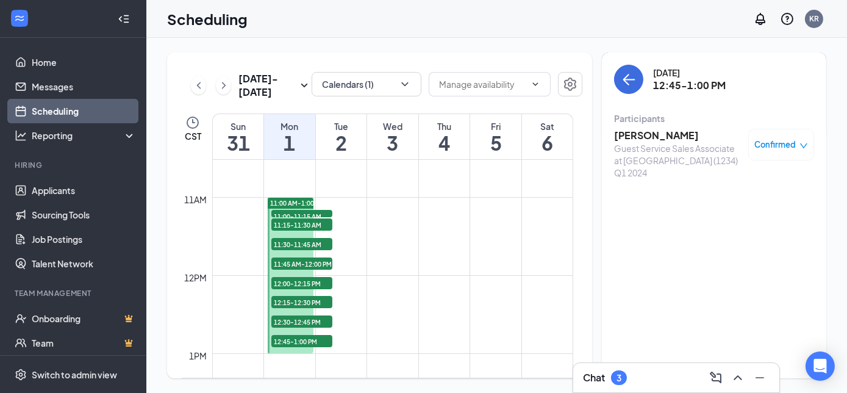
click at [595, 379] on h3 "Chat" at bounding box center [594, 377] width 22 height 13
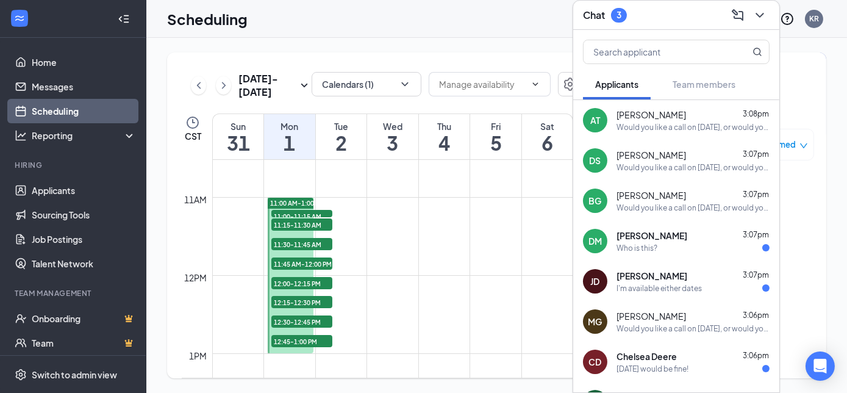
click at [685, 361] on div "Chelsea Deere 3:06pm [DATE] would be fine!" at bounding box center [693, 362] width 153 height 24
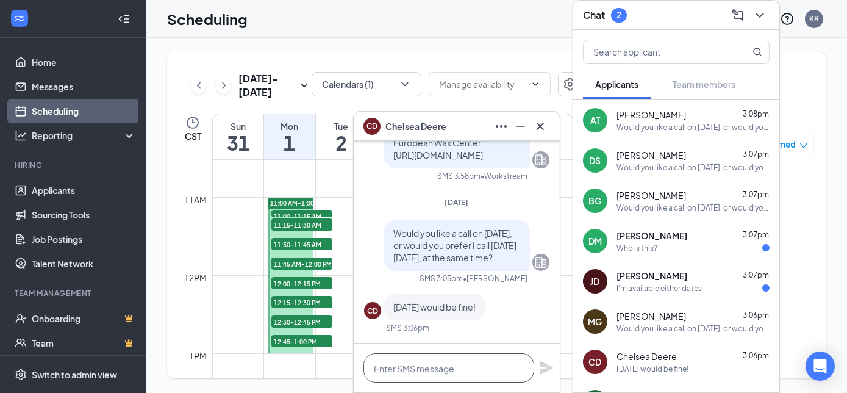
click at [380, 367] on textarea at bounding box center [449, 367] width 171 height 29
type textarea "Thank you. I will call you [DATE]."
click at [544, 366] on icon "Plane" at bounding box center [546, 367] width 13 height 13
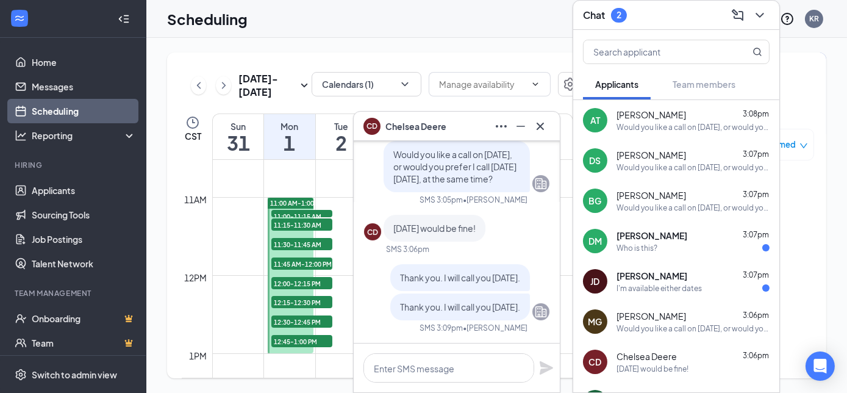
click at [666, 285] on div "I'm available either dates" at bounding box center [659, 288] width 85 height 10
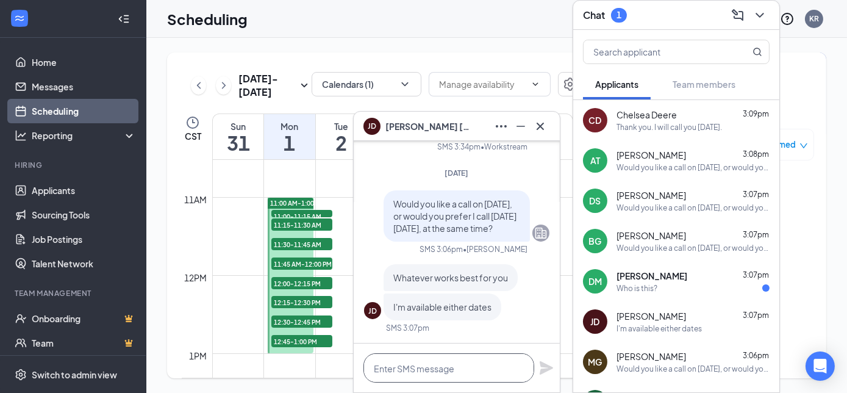
click at [397, 367] on textarea at bounding box center [449, 367] width 171 height 29
click at [378, 368] on textarea "ok, I will call you [DATE]." at bounding box center [449, 367] width 171 height 29
type textarea "Ok, I will call you [DATE]."
click at [547, 371] on icon "Plane" at bounding box center [546, 367] width 13 height 13
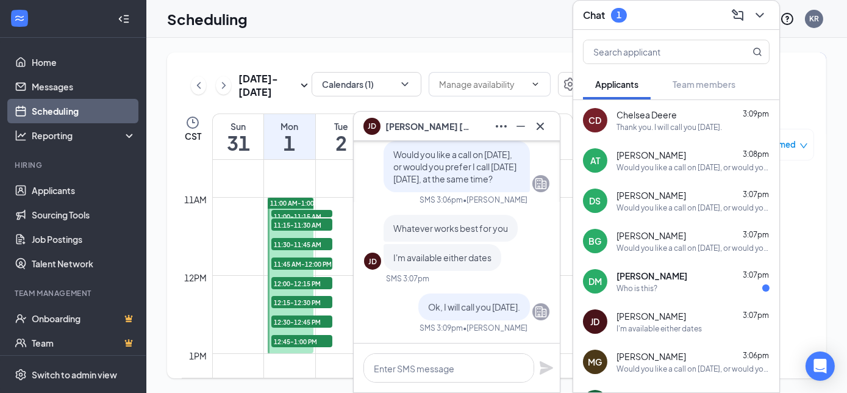
click at [658, 273] on span "[PERSON_NAME]" at bounding box center [652, 276] width 71 height 12
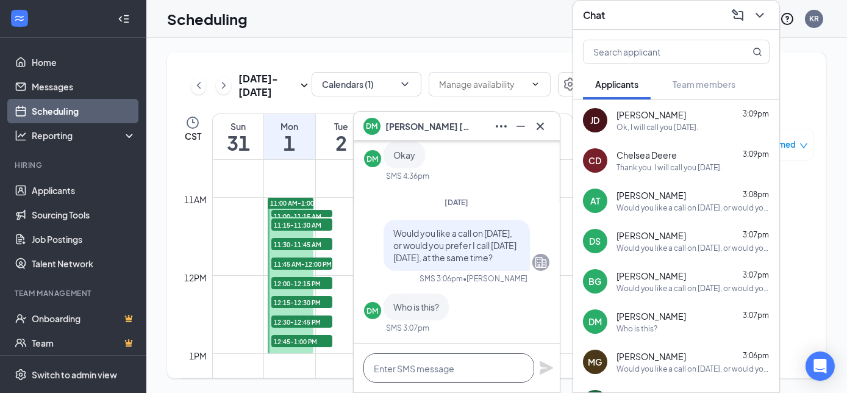
click at [410, 370] on textarea at bounding box center [449, 367] width 171 height 29
type textarea "European Wax Center"
click at [546, 367] on icon "Plane" at bounding box center [546, 368] width 15 height 15
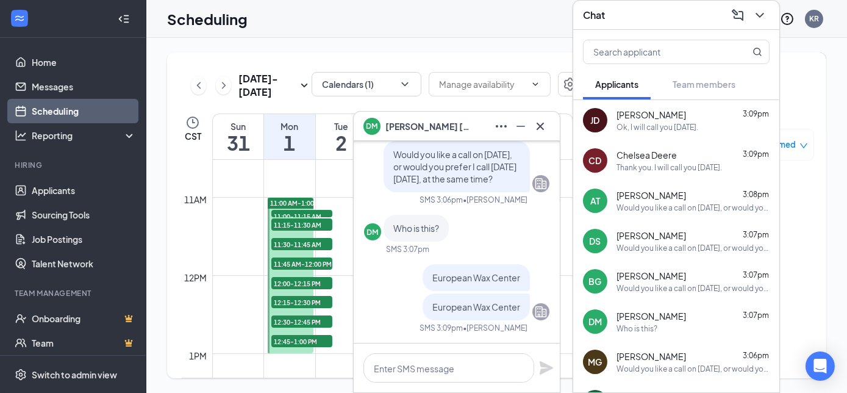
click at [675, 323] on div "Who is this?" at bounding box center [693, 328] width 153 height 10
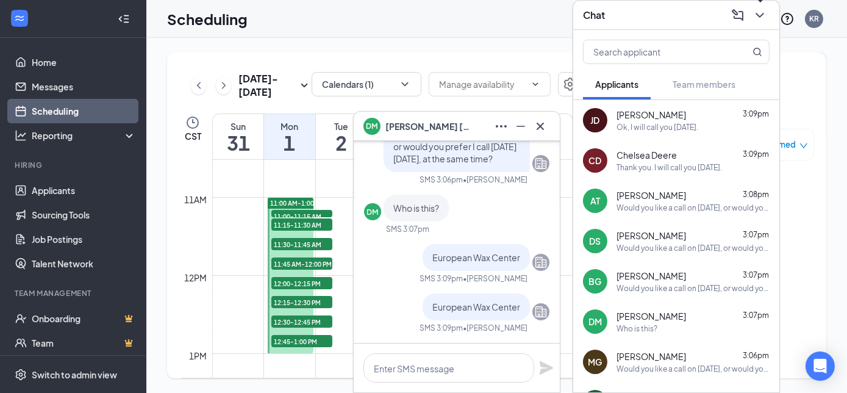
click at [756, 15] on icon "ChevronDown" at bounding box center [760, 15] width 15 height 15
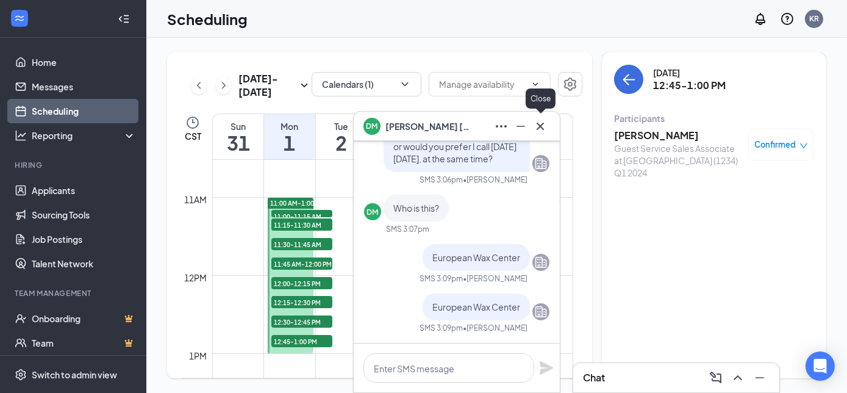
click at [542, 125] on icon "Cross" at bounding box center [540, 125] width 7 height 7
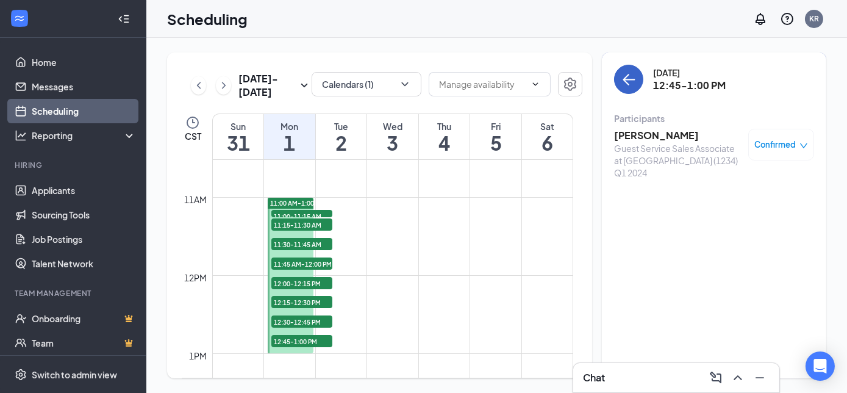
click at [627, 79] on icon "ArrowLeft" at bounding box center [630, 79] width 12 height 1
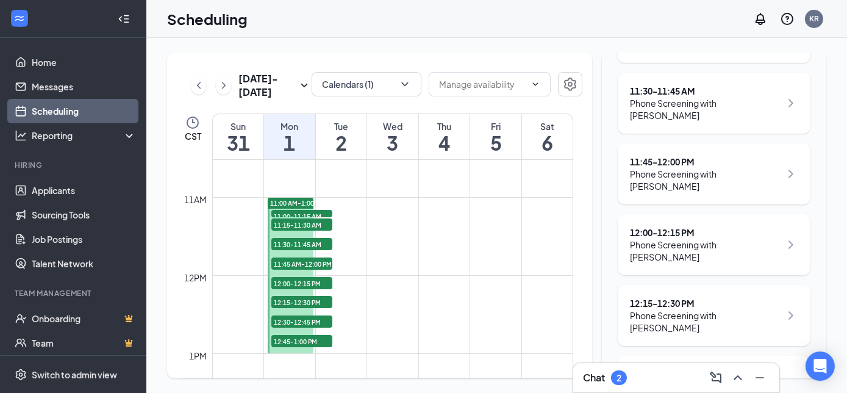
scroll to position [237, 0]
click at [594, 379] on h3 "Chat" at bounding box center [594, 377] width 22 height 13
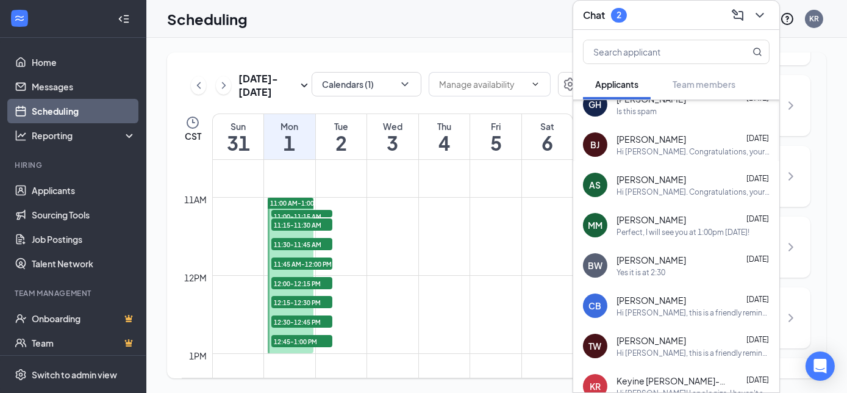
scroll to position [0, 0]
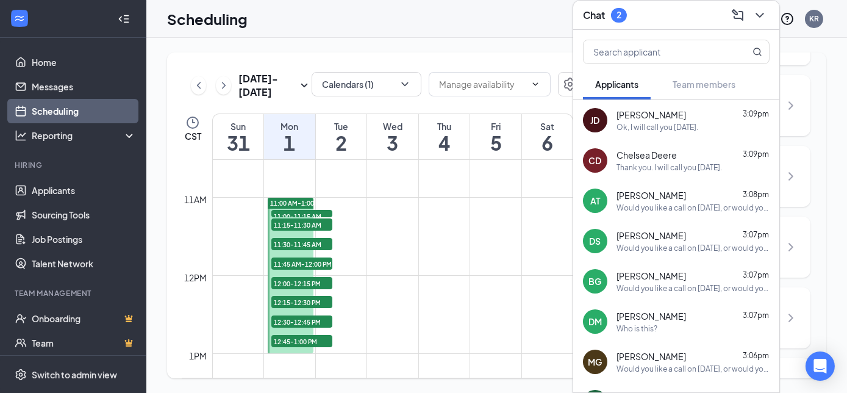
click at [600, 13] on h3 "Chat" at bounding box center [594, 15] width 22 height 13
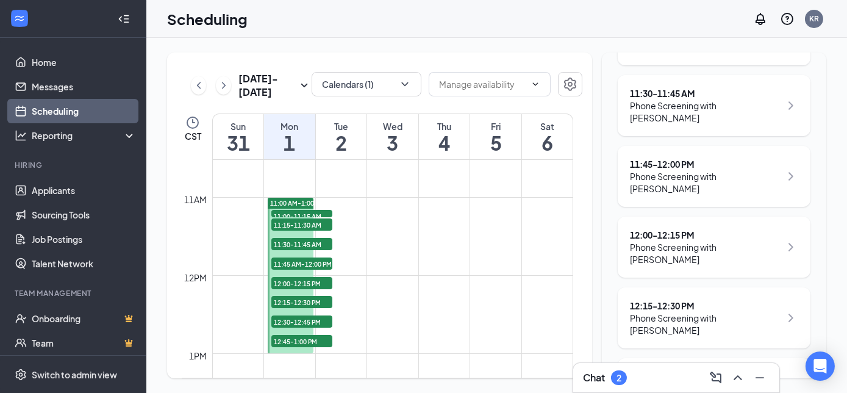
click at [623, 379] on div "2" at bounding box center [619, 377] width 16 height 15
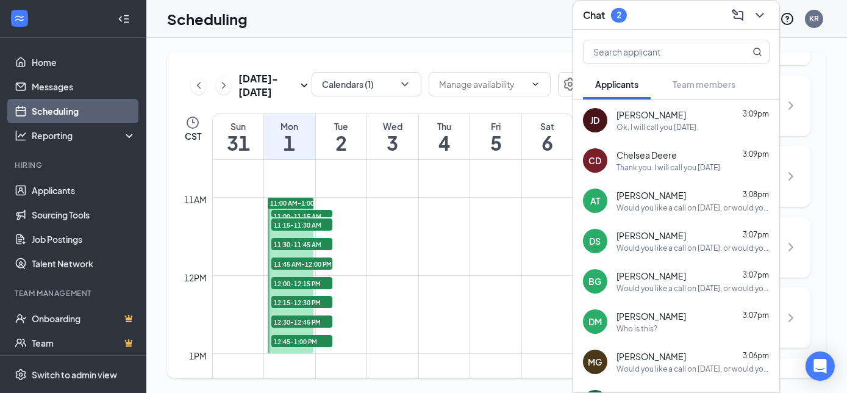
click at [677, 120] on div "[PERSON_NAME] 3:09pm Ok, I will call you [DATE]." at bounding box center [693, 121] width 153 height 24
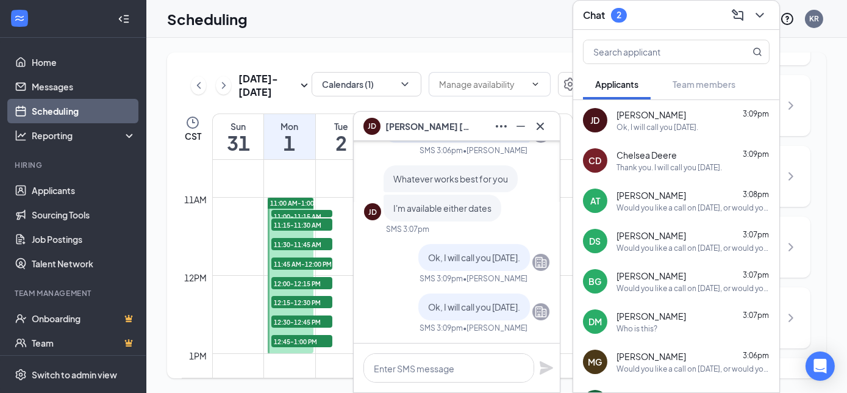
click at [664, 160] on span "Chelsea Deere" at bounding box center [647, 155] width 60 height 12
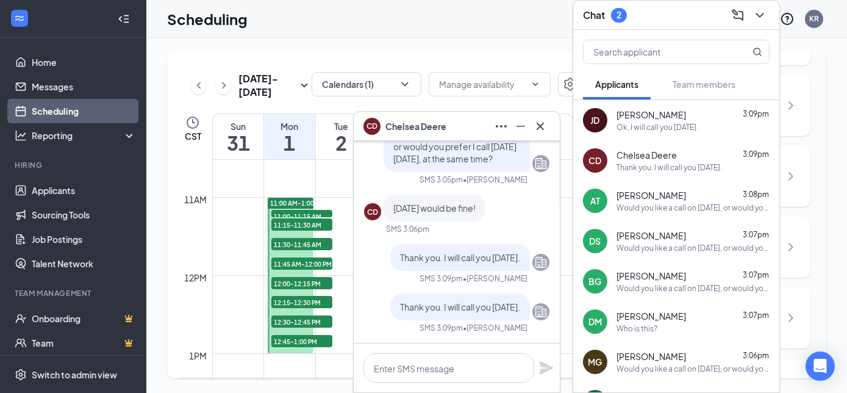
click at [664, 198] on span "[PERSON_NAME]" at bounding box center [652, 195] width 70 height 12
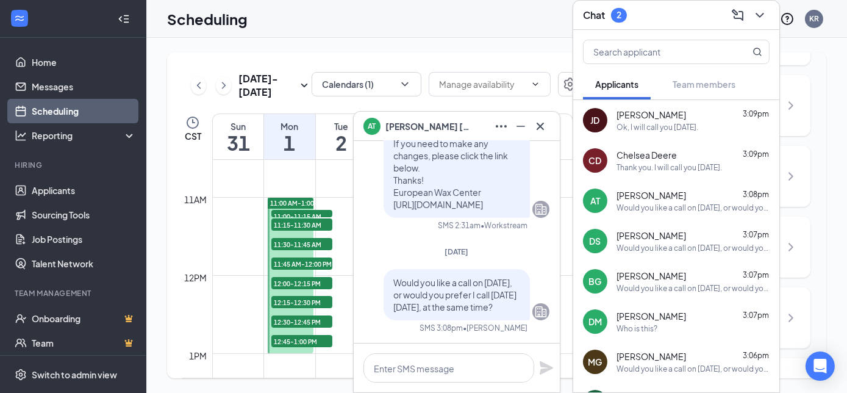
click at [666, 235] on div "[PERSON_NAME] 3:07pm" at bounding box center [693, 235] width 153 height 12
click at [664, 279] on span "[PERSON_NAME]" at bounding box center [652, 276] width 70 height 12
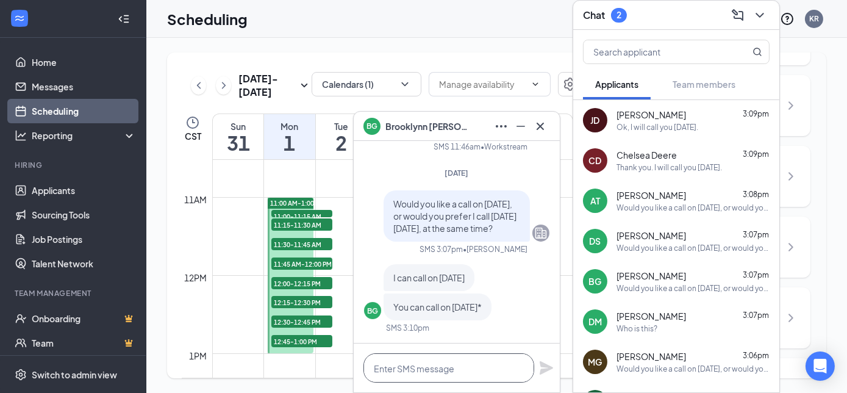
click at [386, 372] on textarea at bounding box center [449, 367] width 171 height 29
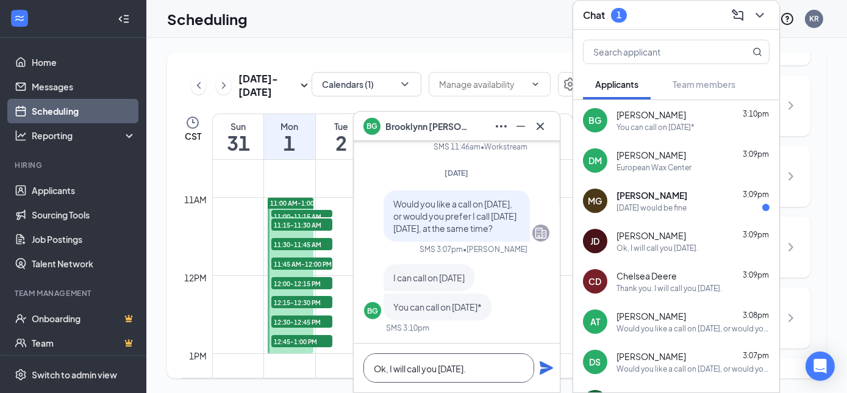
type textarea "Ok, I will call you [DATE]."
click at [547, 367] on icon "Plane" at bounding box center [546, 367] width 13 height 13
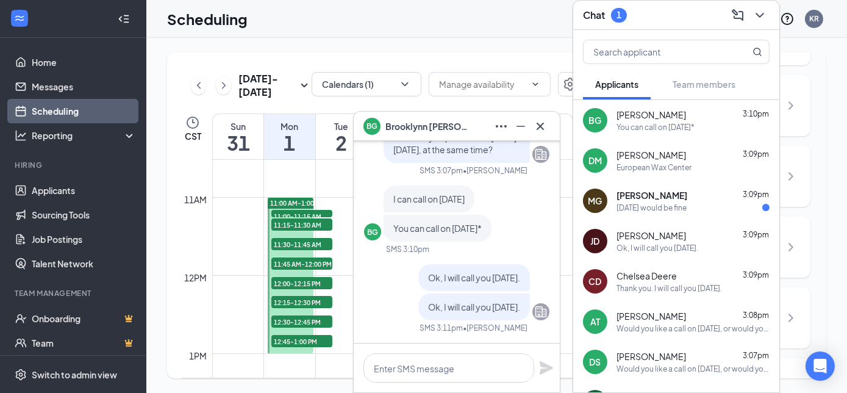
click at [667, 203] on div "[DATE] would be fine" at bounding box center [652, 208] width 70 height 10
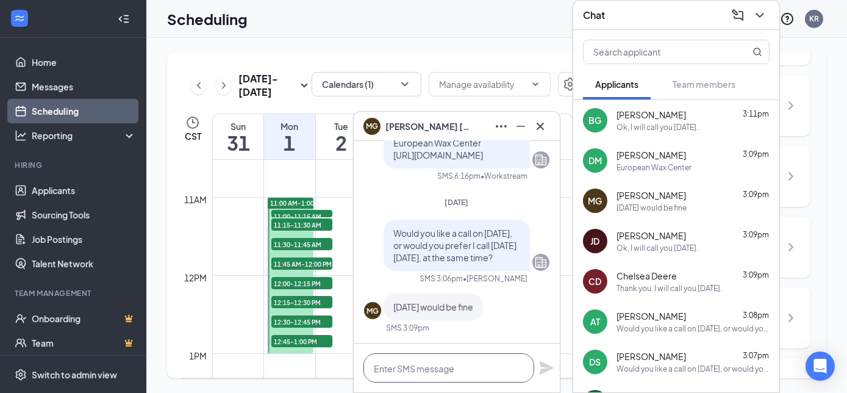
click at [393, 371] on textarea at bounding box center [449, 367] width 171 height 29
drag, startPoint x: 512, startPoint y: 370, endPoint x: 501, endPoint y: 372, distance: 11.7
click at [501, 372] on textarea "Ok,I will talk to you [DATE]." at bounding box center [449, 367] width 171 height 29
type textarea "Ok,I will talk to you [DATE]."
click at [546, 367] on icon "Plane" at bounding box center [546, 368] width 15 height 15
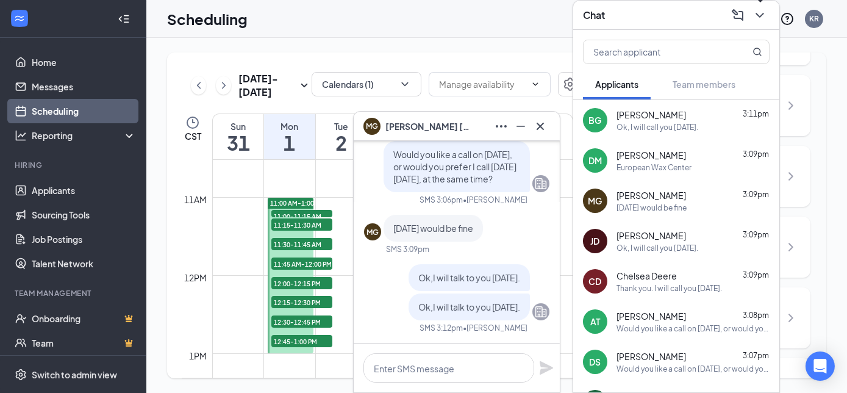
click at [761, 13] on icon "ChevronDown" at bounding box center [760, 15] width 15 height 15
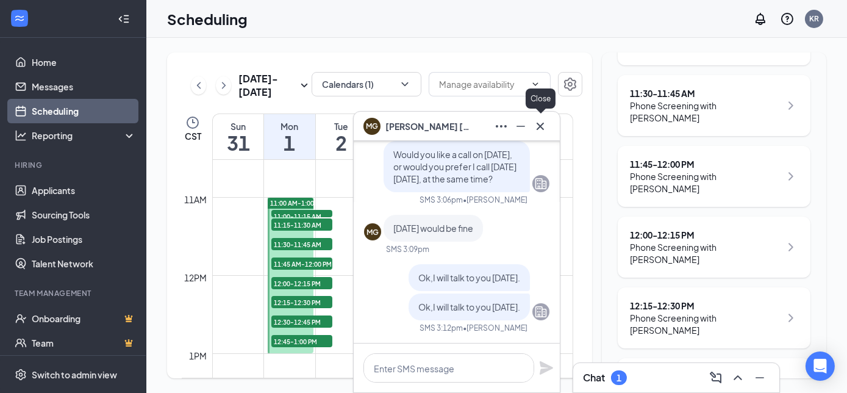
click at [539, 122] on icon "Cross" at bounding box center [540, 126] width 15 height 15
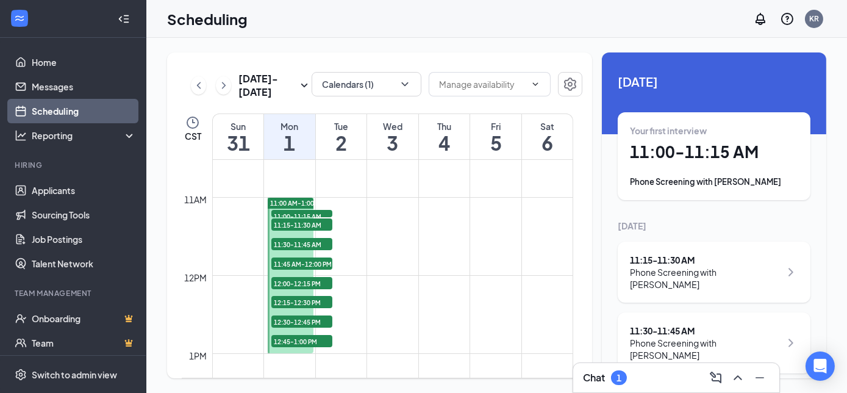
drag, startPoint x: 594, startPoint y: 377, endPoint x: 616, endPoint y: 380, distance: 22.2
click at [616, 380] on div "1" at bounding box center [619, 377] width 16 height 15
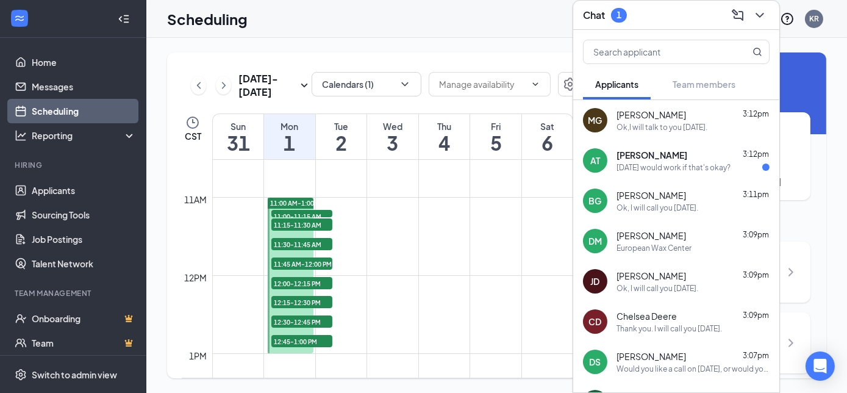
click at [668, 164] on div "[DATE] would work if that's okay?" at bounding box center [674, 167] width 114 height 10
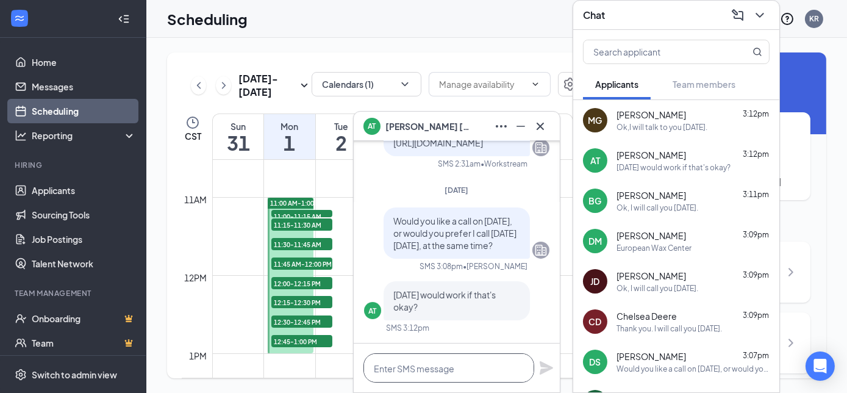
click at [395, 370] on textarea at bounding box center [449, 367] width 171 height 29
type textarea "Yes! I will call you [DATE]!"
click at [546, 367] on icon "Plane" at bounding box center [546, 368] width 15 height 15
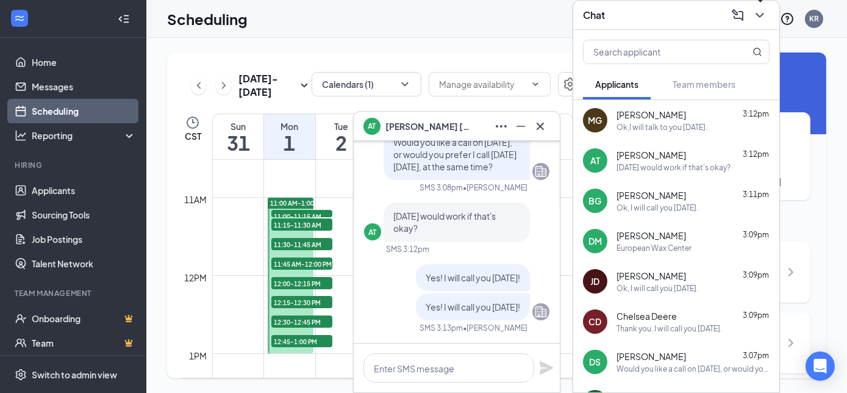
click at [761, 12] on icon "ChevronDown" at bounding box center [760, 15] width 15 height 15
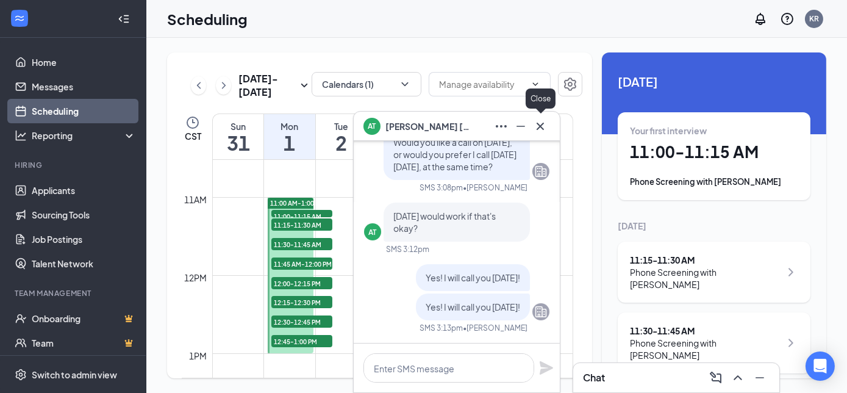
click at [540, 127] on icon "Cross" at bounding box center [540, 125] width 7 height 7
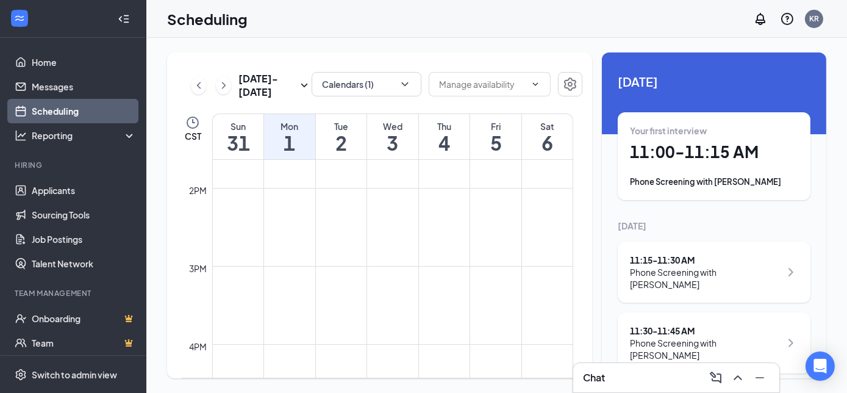
scroll to position [1067, 0]
click at [197, 86] on icon "ChevronLeft" at bounding box center [199, 85] width 12 height 15
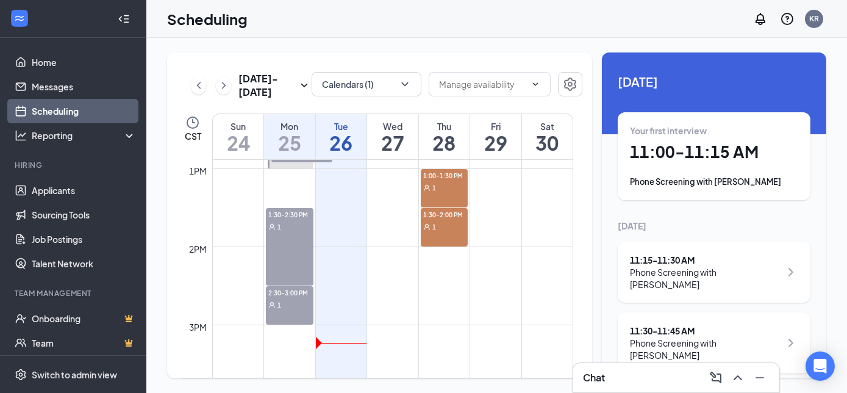
scroll to position [1007, 0]
click at [286, 235] on div "1:30-2:30 PM 1" at bounding box center [289, 246] width 47 height 77
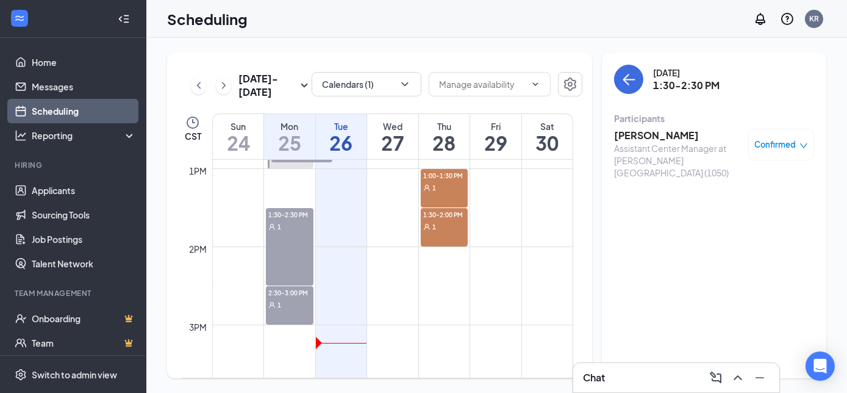
drag, startPoint x: 286, startPoint y: 235, endPoint x: 634, endPoint y: 134, distance: 362.6
click at [634, 134] on h3 "[PERSON_NAME]" at bounding box center [678, 135] width 128 height 13
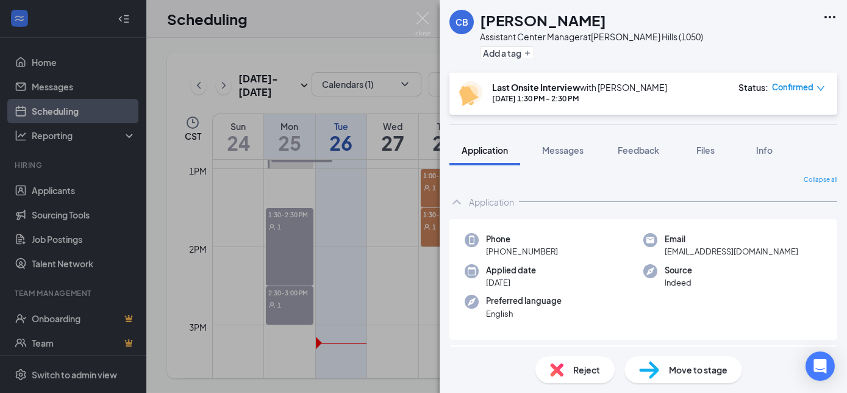
click at [688, 370] on span "Move to stage" at bounding box center [698, 369] width 59 height 13
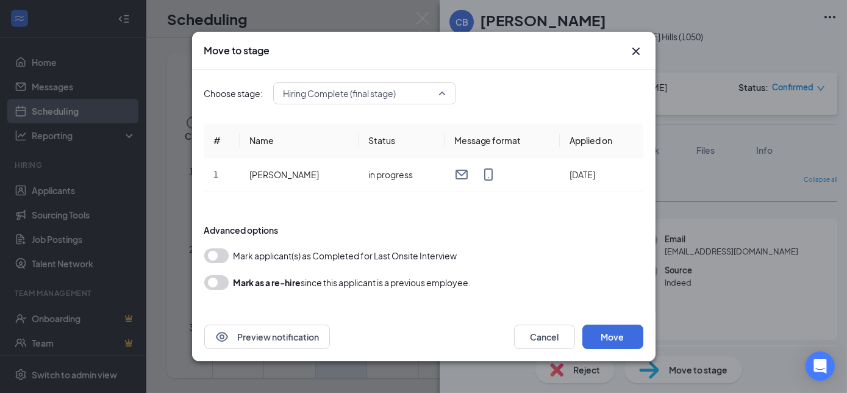
click at [442, 91] on span "Hiring Complete (final stage)" at bounding box center [365, 93] width 162 height 18
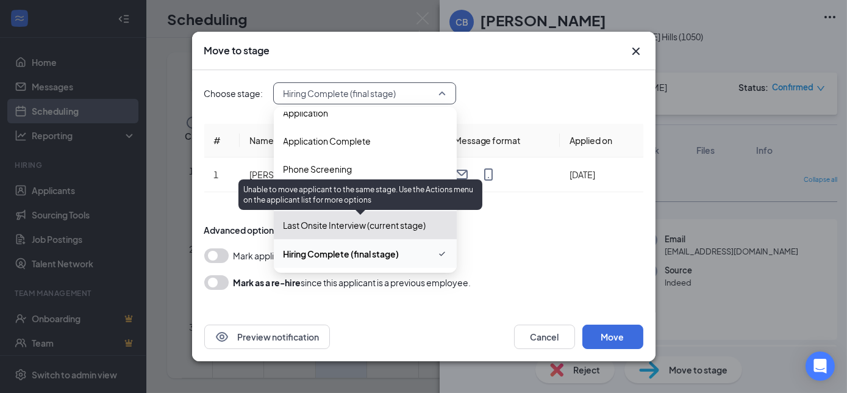
click at [329, 226] on span "Last Onsite Interview (current stage)" at bounding box center [355, 224] width 143 height 13
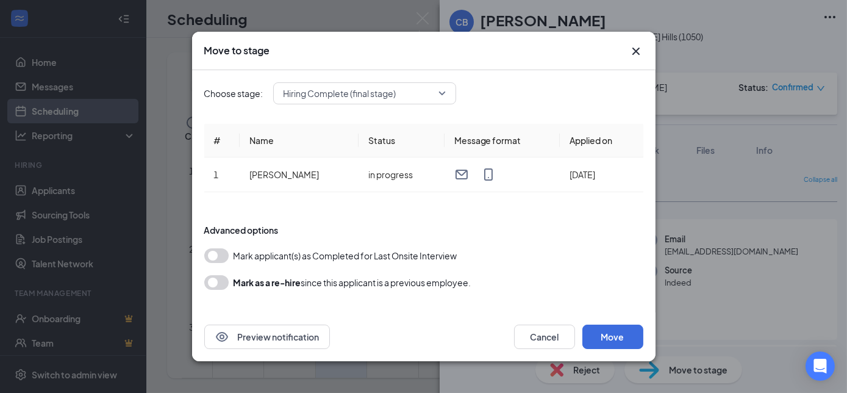
click at [557, 225] on div "Advanced options" at bounding box center [423, 230] width 439 height 12
click at [634, 51] on icon "Cross" at bounding box center [635, 51] width 7 height 7
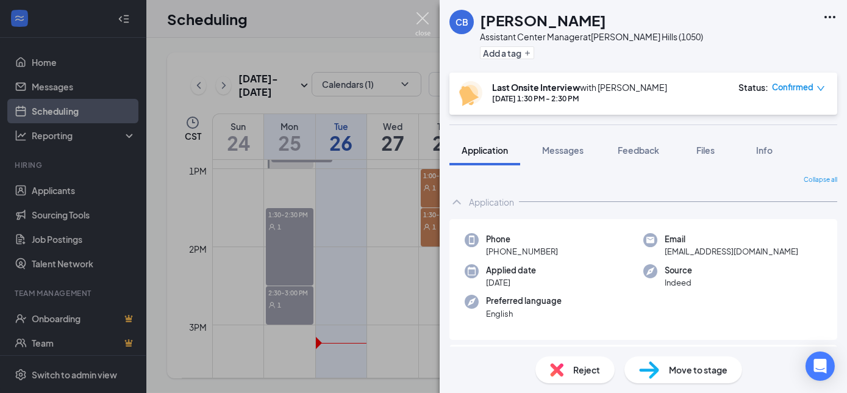
click at [424, 13] on img at bounding box center [422, 24] width 15 height 24
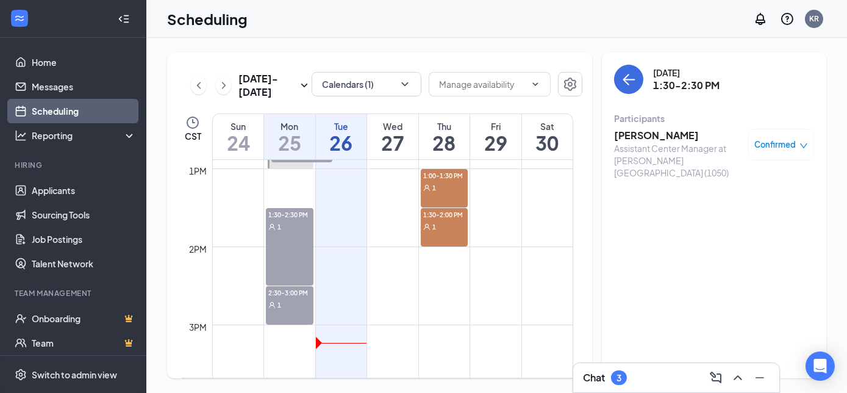
click at [594, 378] on h3 "Chat" at bounding box center [594, 377] width 22 height 13
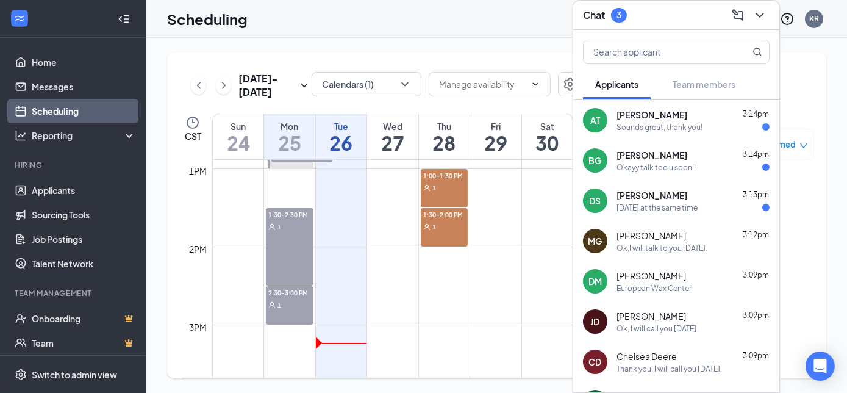
click at [670, 200] on div "[PERSON_NAME] 3:13pm [DATE] at the same time" at bounding box center [693, 201] width 153 height 24
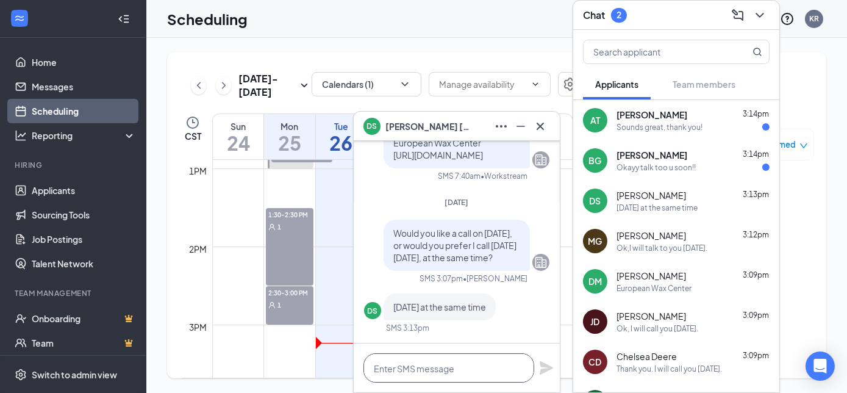
click at [387, 369] on textarea at bounding box center [449, 367] width 171 height 29
type textarea "T"
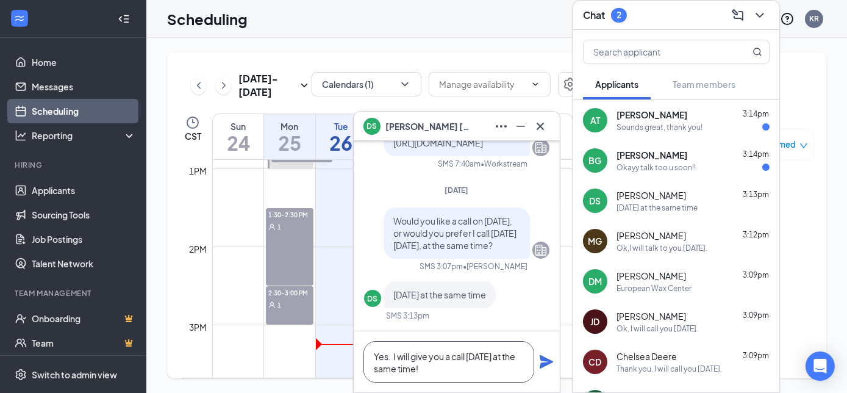
type textarea "Yes. I will give you a call [DATE] at the same time!"
click at [545, 358] on icon "Plane" at bounding box center [546, 361] width 13 height 13
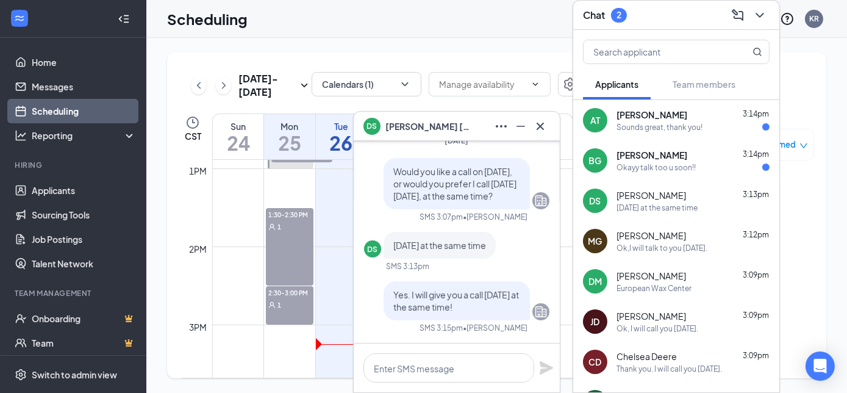
click at [664, 167] on div "Okayy talk too u soon!!" at bounding box center [656, 167] width 79 height 10
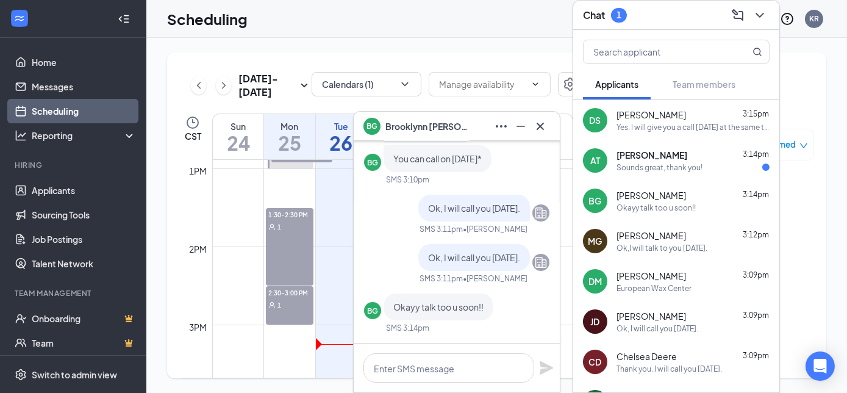
click at [659, 155] on span "[PERSON_NAME]" at bounding box center [652, 155] width 71 height 12
click at [761, 14] on icon "ChevronDown" at bounding box center [760, 15] width 15 height 15
